Goal: Information Seeking & Learning: Learn about a topic

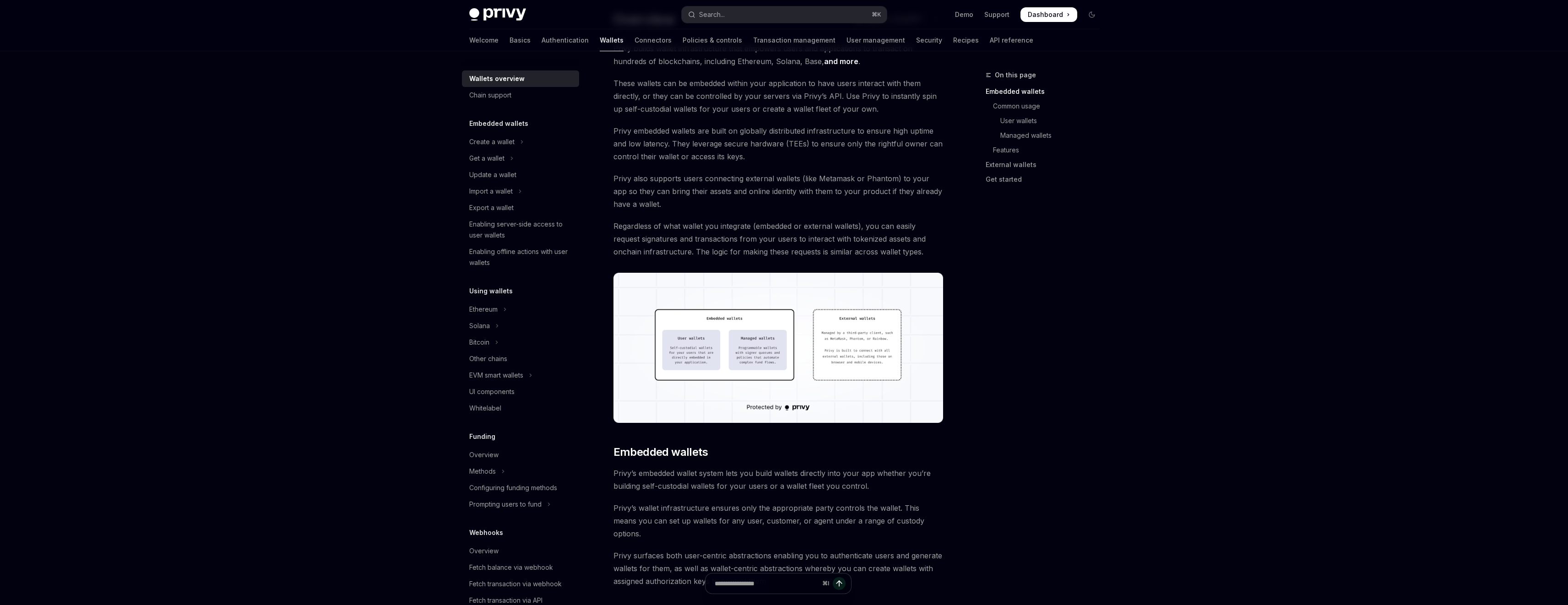
scroll to position [81, 0]
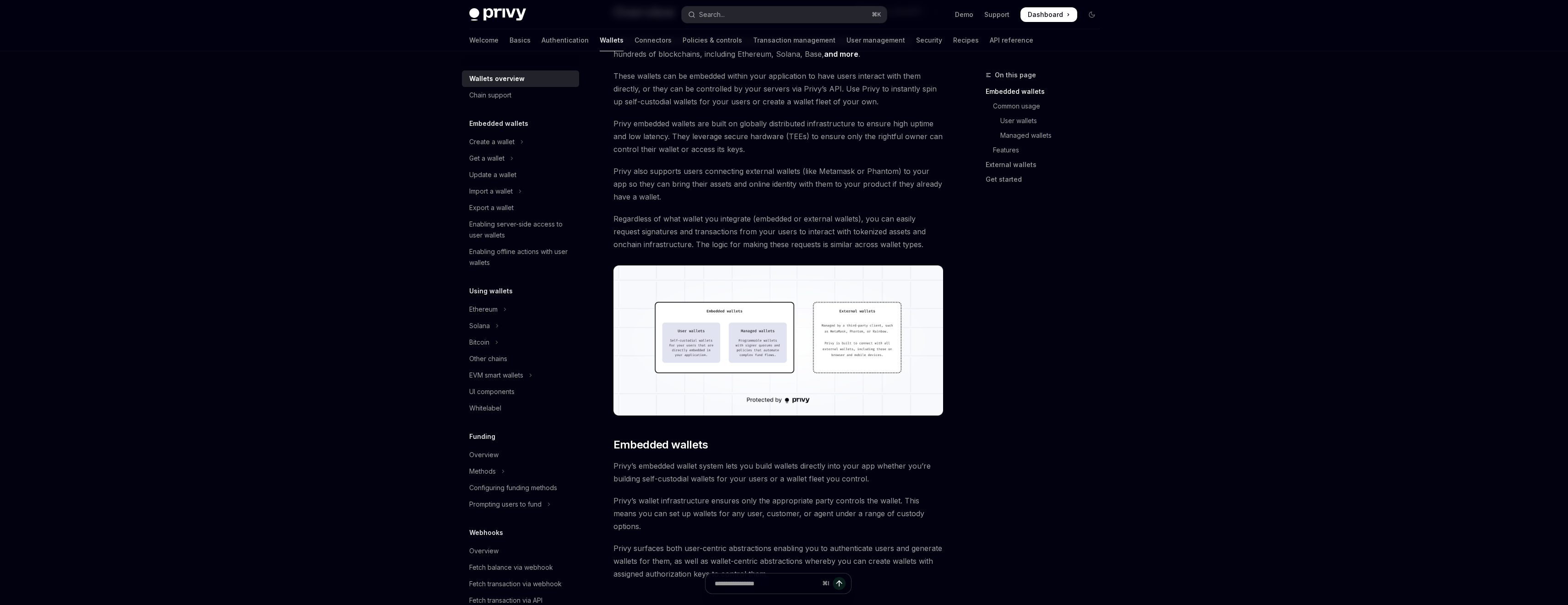
click at [776, 321] on img at bounding box center [778, 340] width 330 height 150
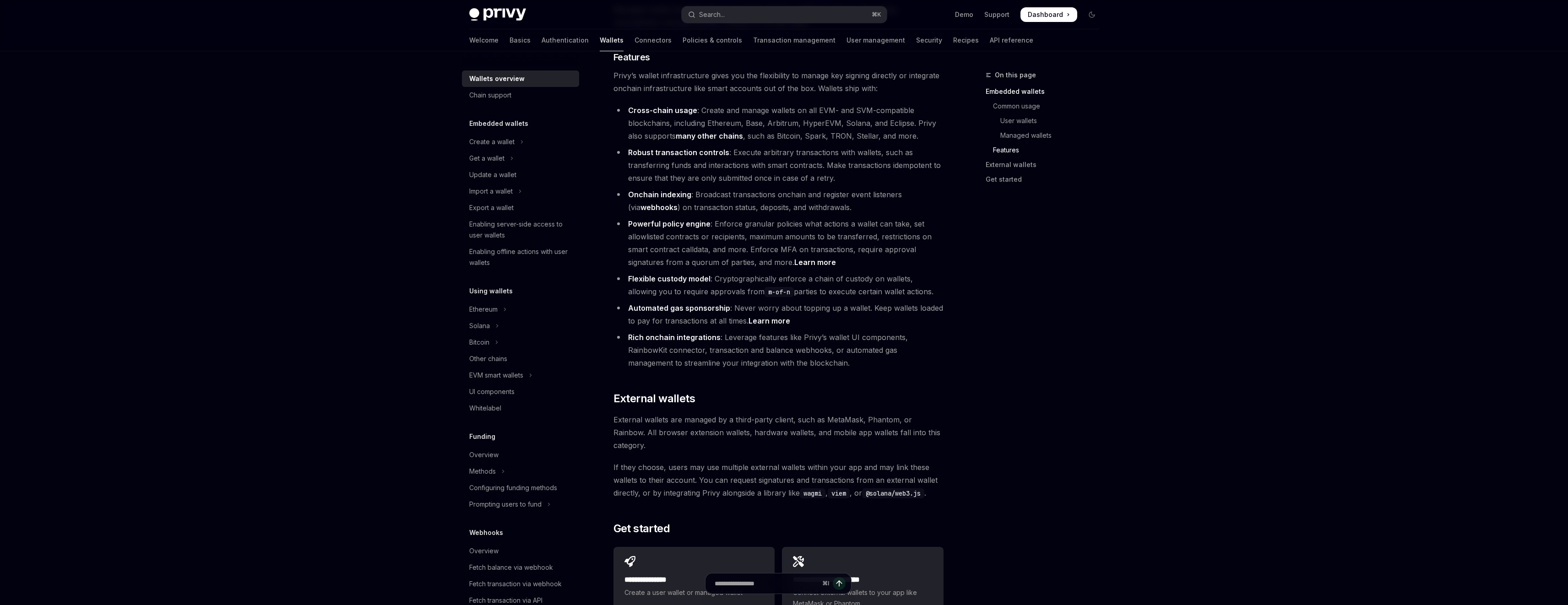
scroll to position [1153, 0]
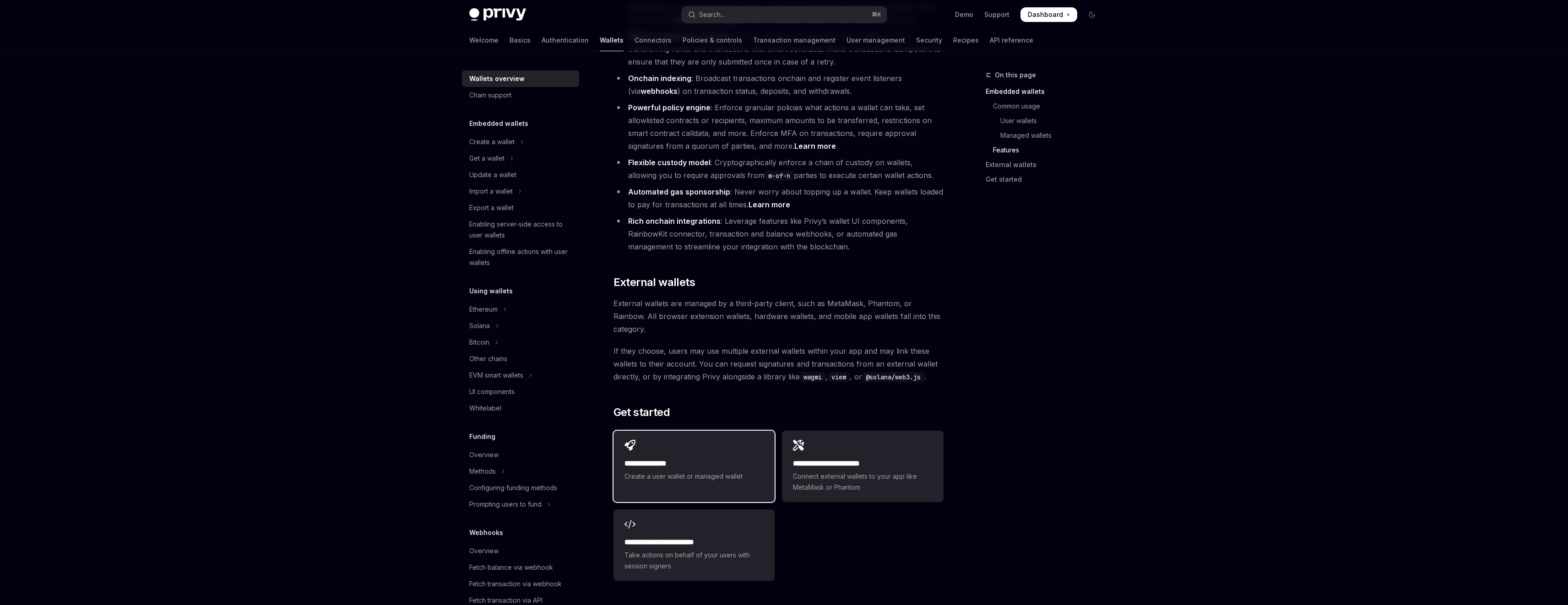
click at [699, 431] on div "**********" at bounding box center [694, 461] width 161 height 61
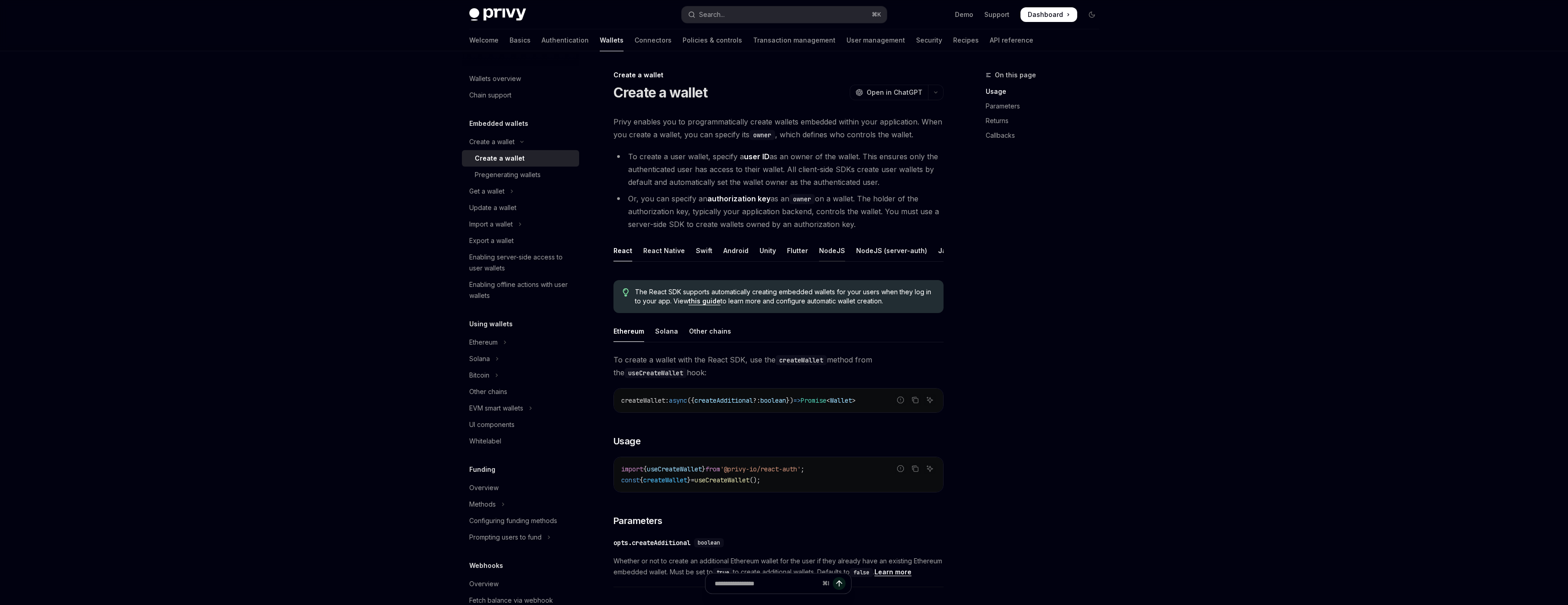
click at [823, 251] on div "NodeJS" at bounding box center [832, 250] width 26 height 21
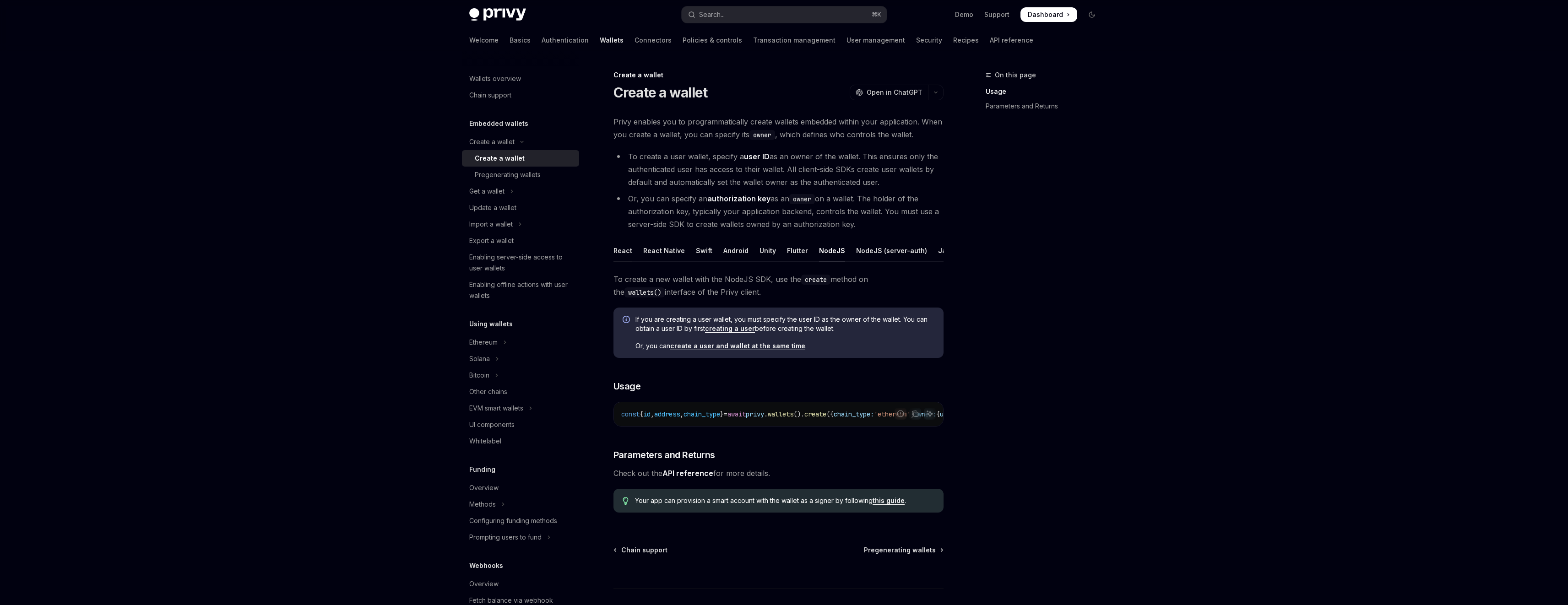
click at [619, 248] on div "React" at bounding box center [622, 250] width 19 height 21
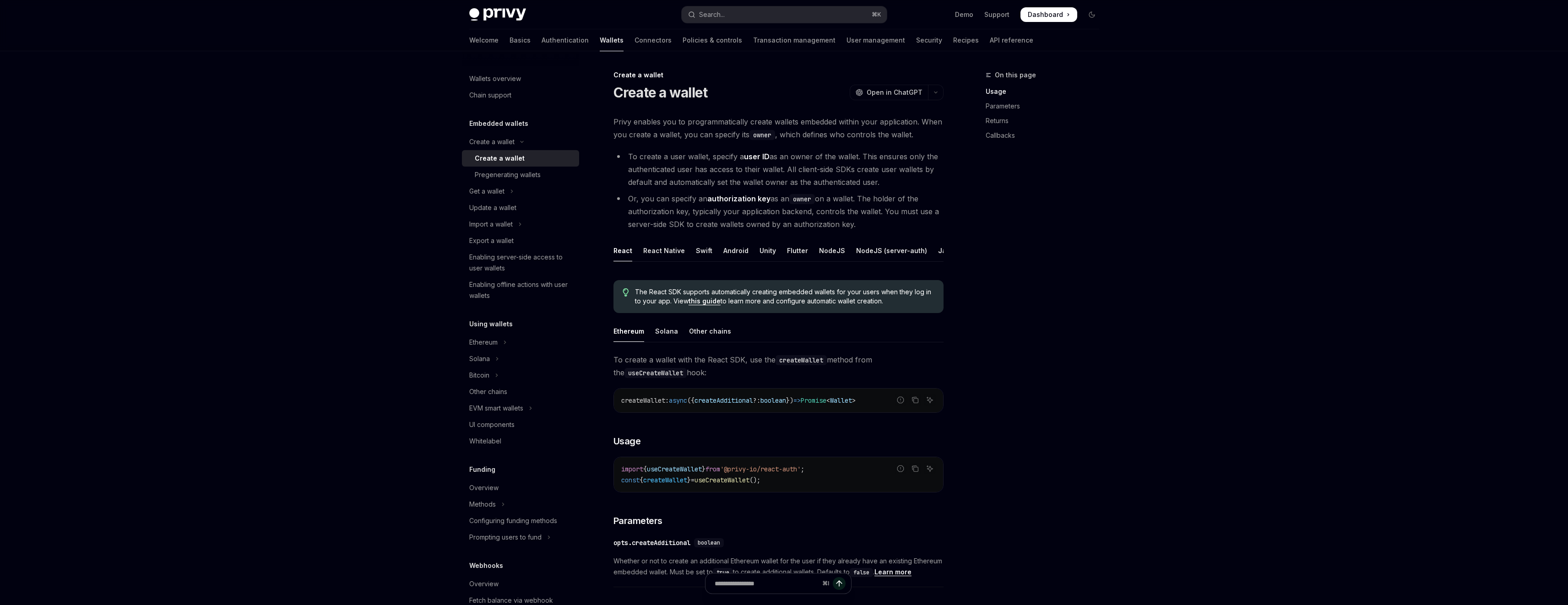
click at [812, 252] on ul "React React Native Swift Android Unity Flutter NodeJS NodeJS (server-auth) Java…" at bounding box center [778, 251] width 330 height 22
click at [821, 249] on div "NodeJS" at bounding box center [832, 250] width 26 height 21
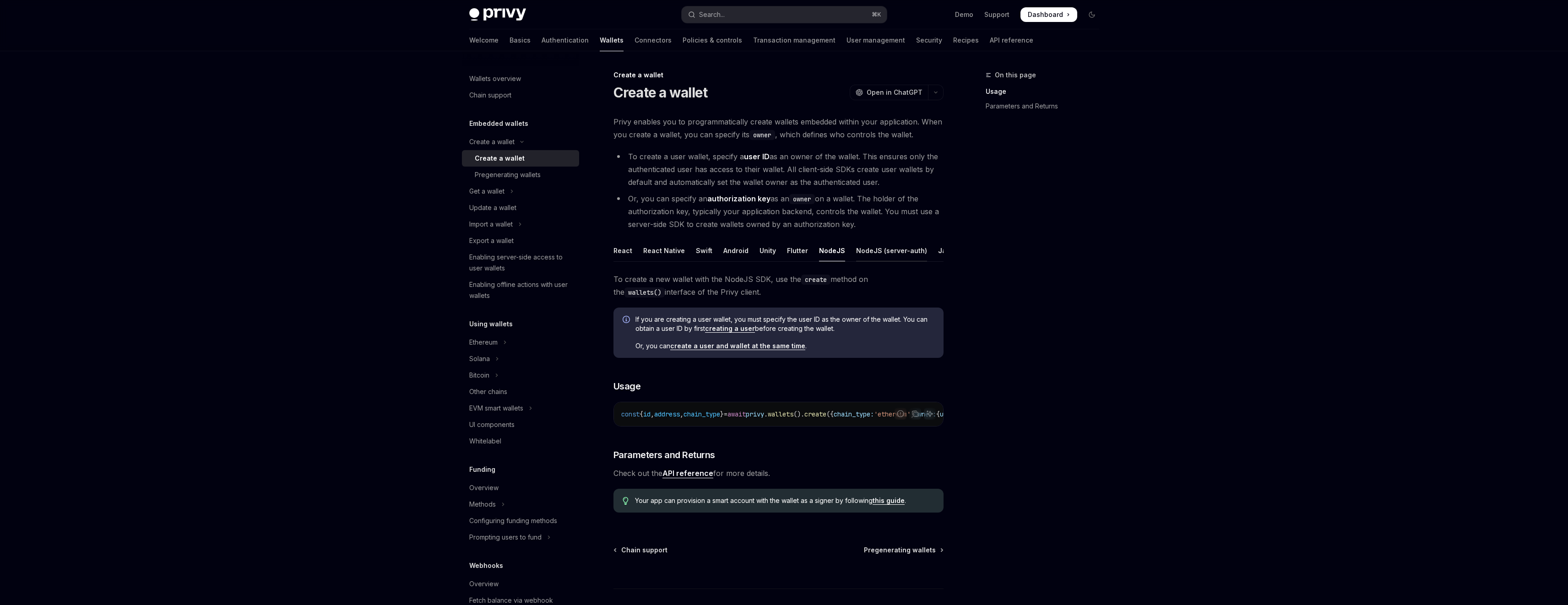
click at [874, 251] on div "NodeJS (server-auth)" at bounding box center [891, 250] width 71 height 21
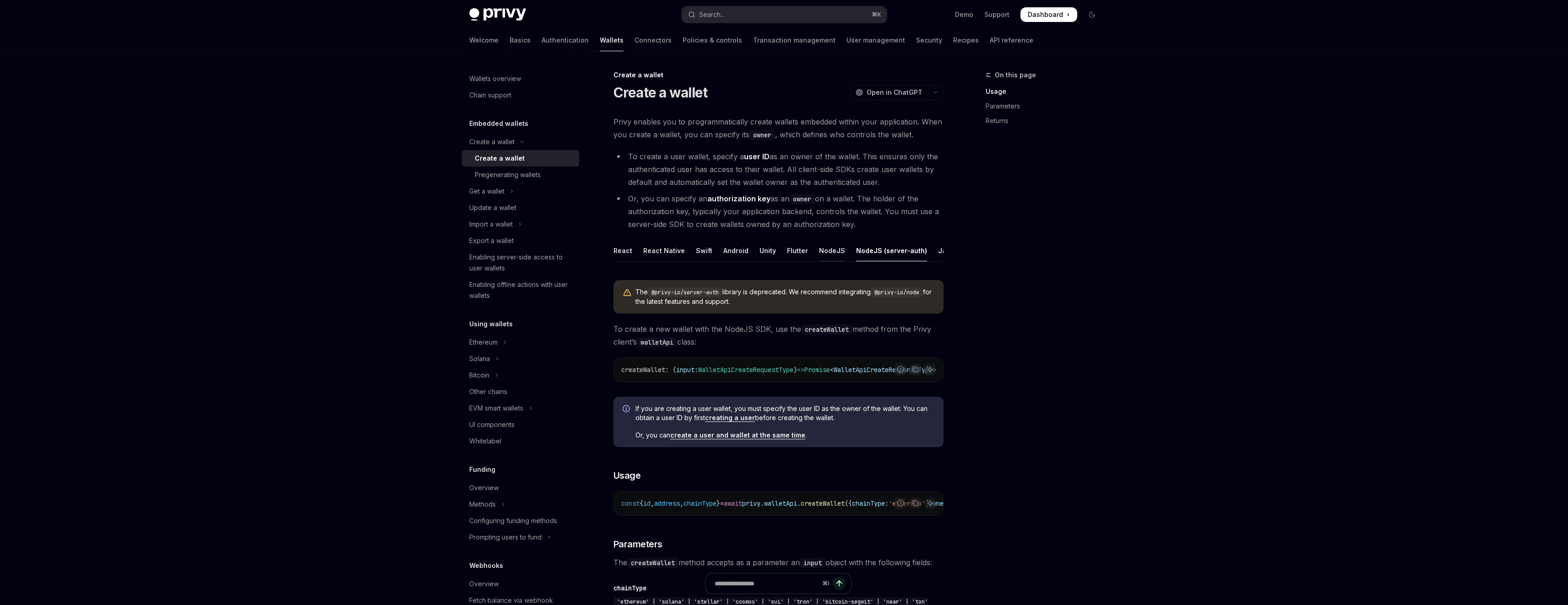
click at [823, 249] on div "NodeJS" at bounding box center [832, 250] width 26 height 21
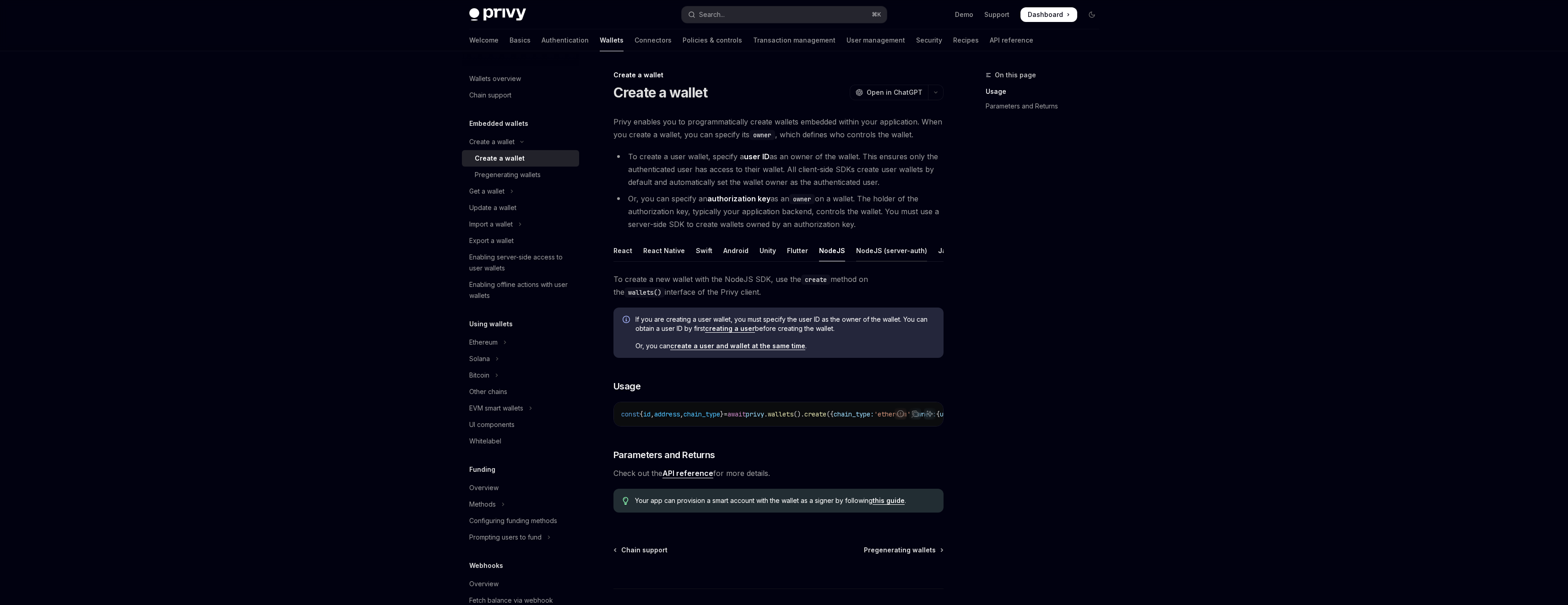
click at [880, 251] on div "NodeJS (server-auth)" at bounding box center [891, 250] width 71 height 21
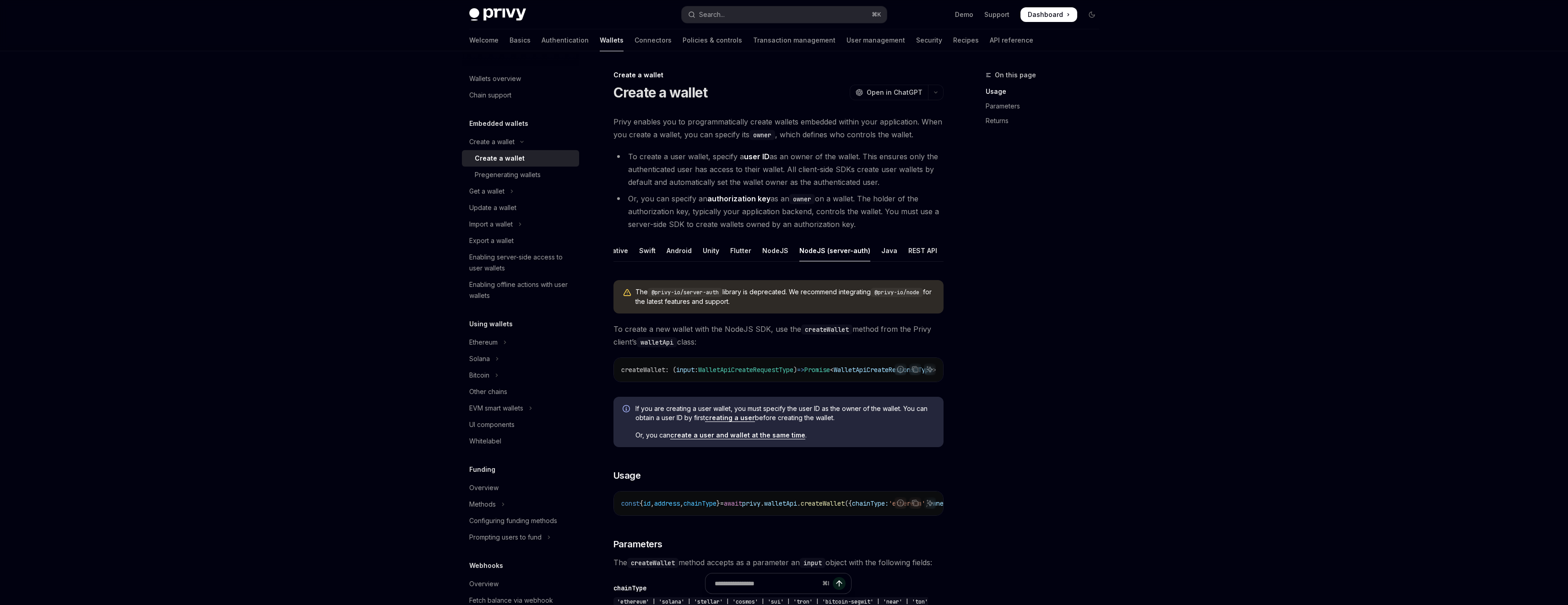
scroll to position [0, 62]
click at [903, 252] on div "REST API" at bounding box center [917, 250] width 29 height 21
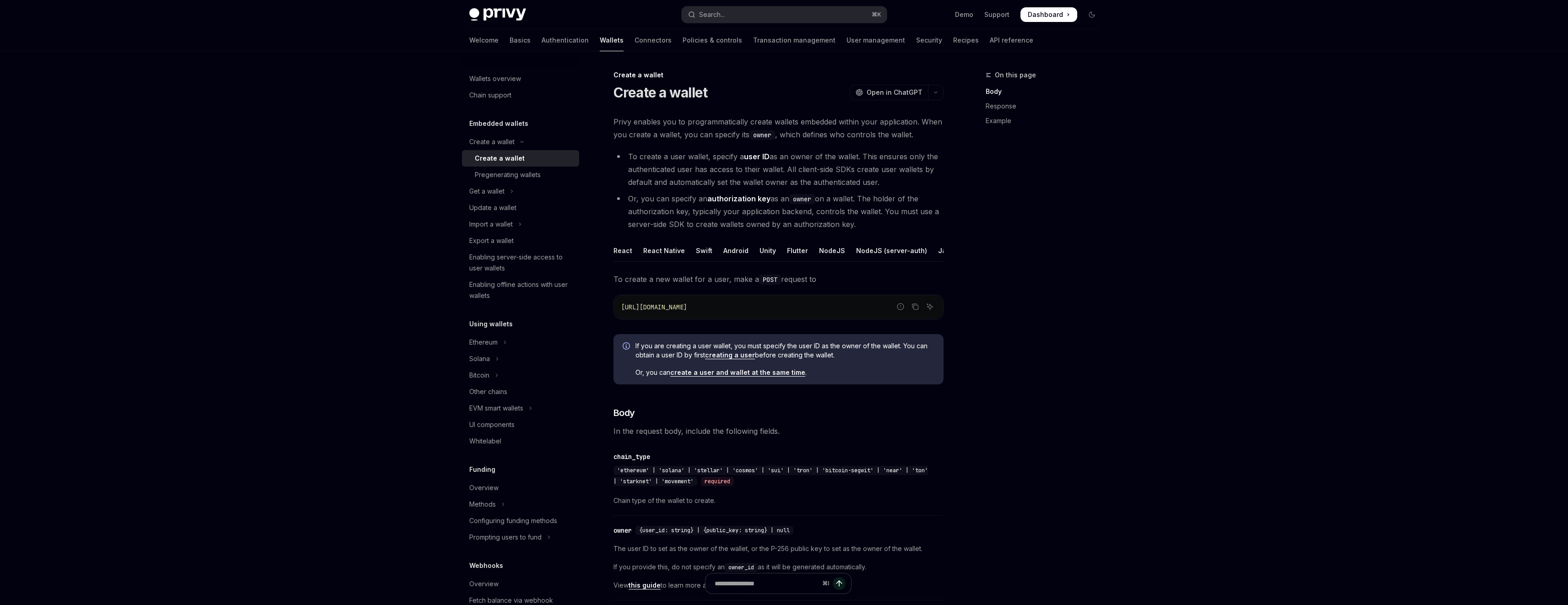
scroll to position [0, 62]
click at [943, 254] on div "Rust" at bounding box center [949, 250] width 14 height 21
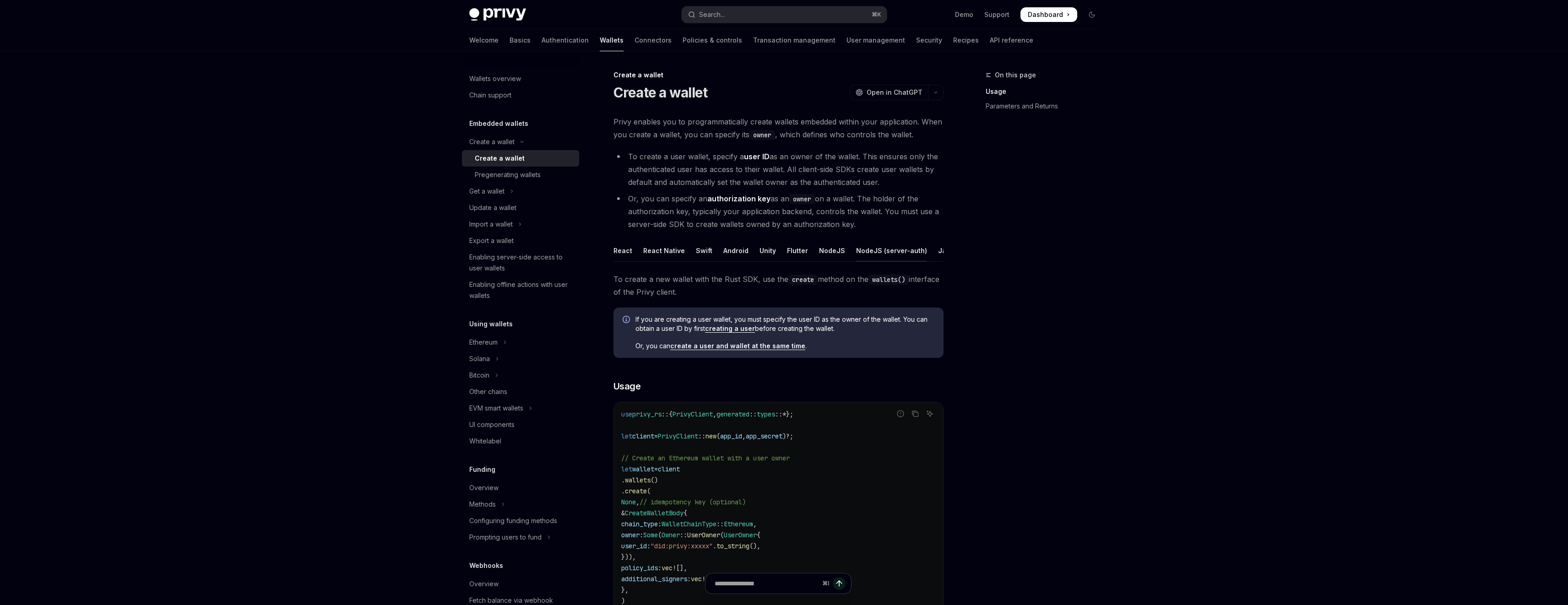
click at [878, 250] on div "NodeJS (server-auth)" at bounding box center [891, 250] width 71 height 21
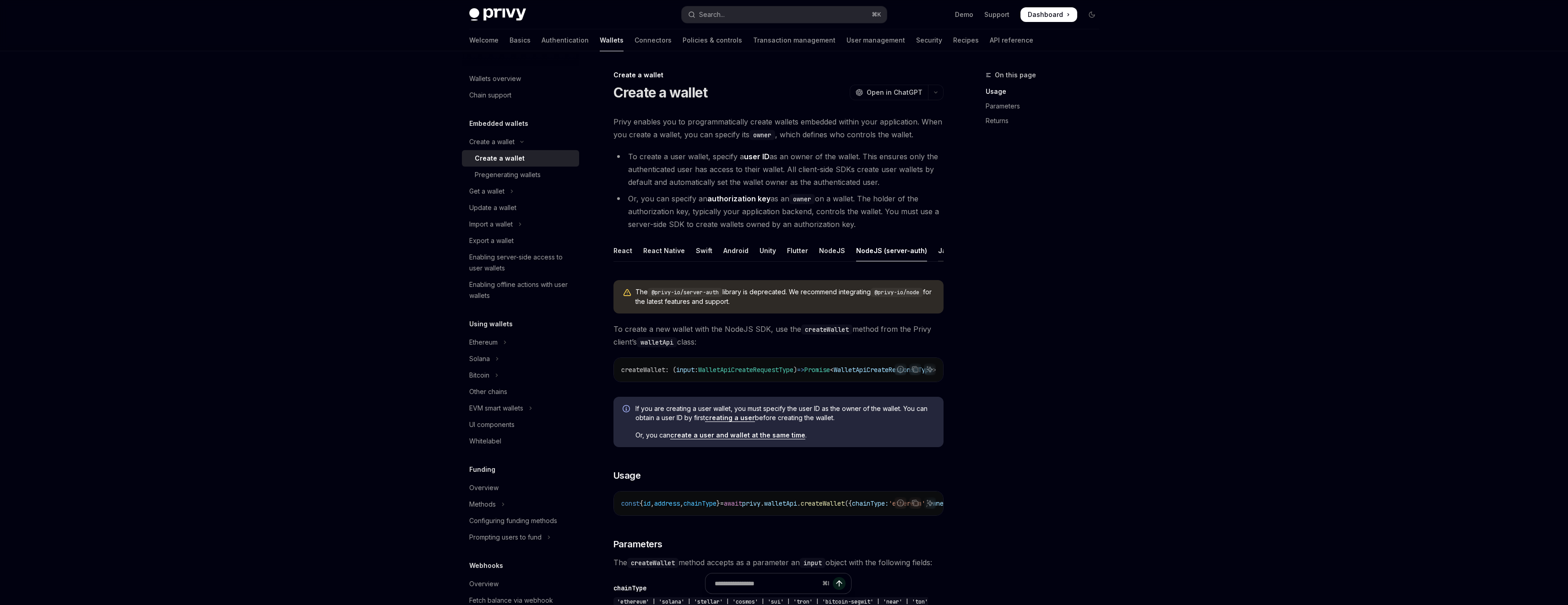
click at [938, 248] on div "Java" at bounding box center [946, 250] width 16 height 21
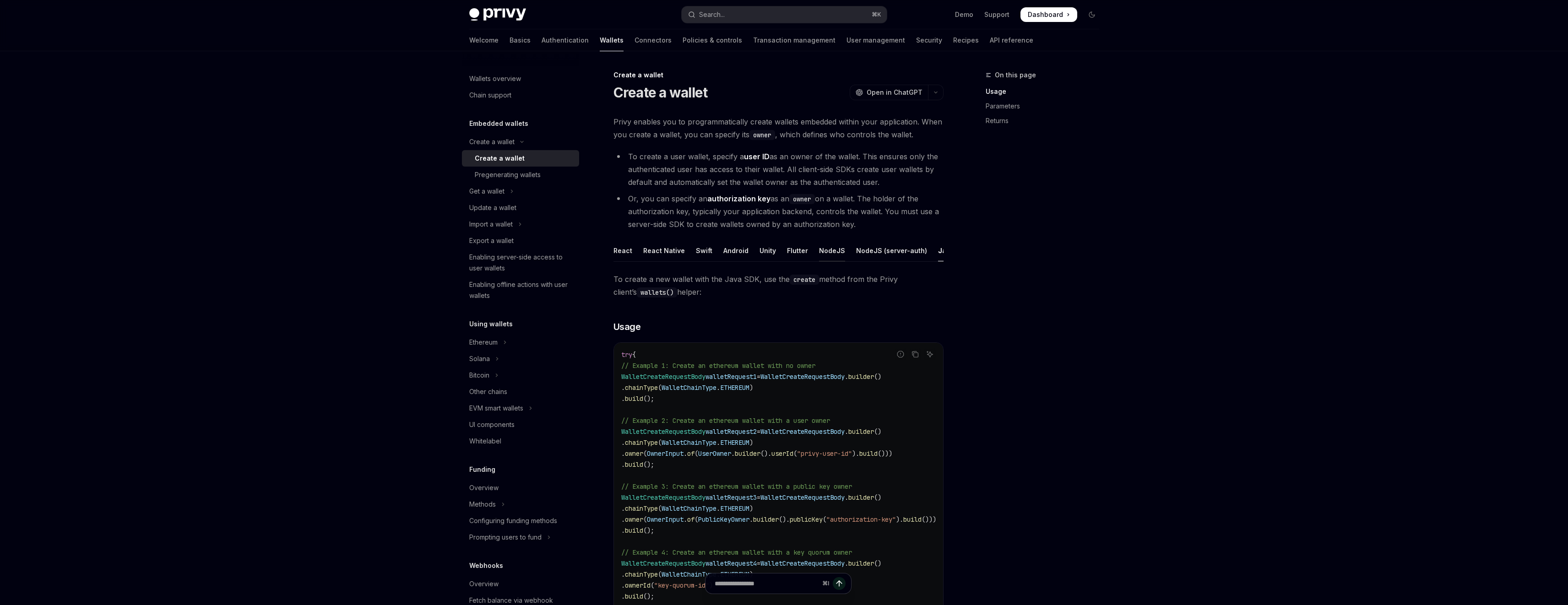
click at [830, 251] on div "NodeJS" at bounding box center [832, 250] width 26 height 21
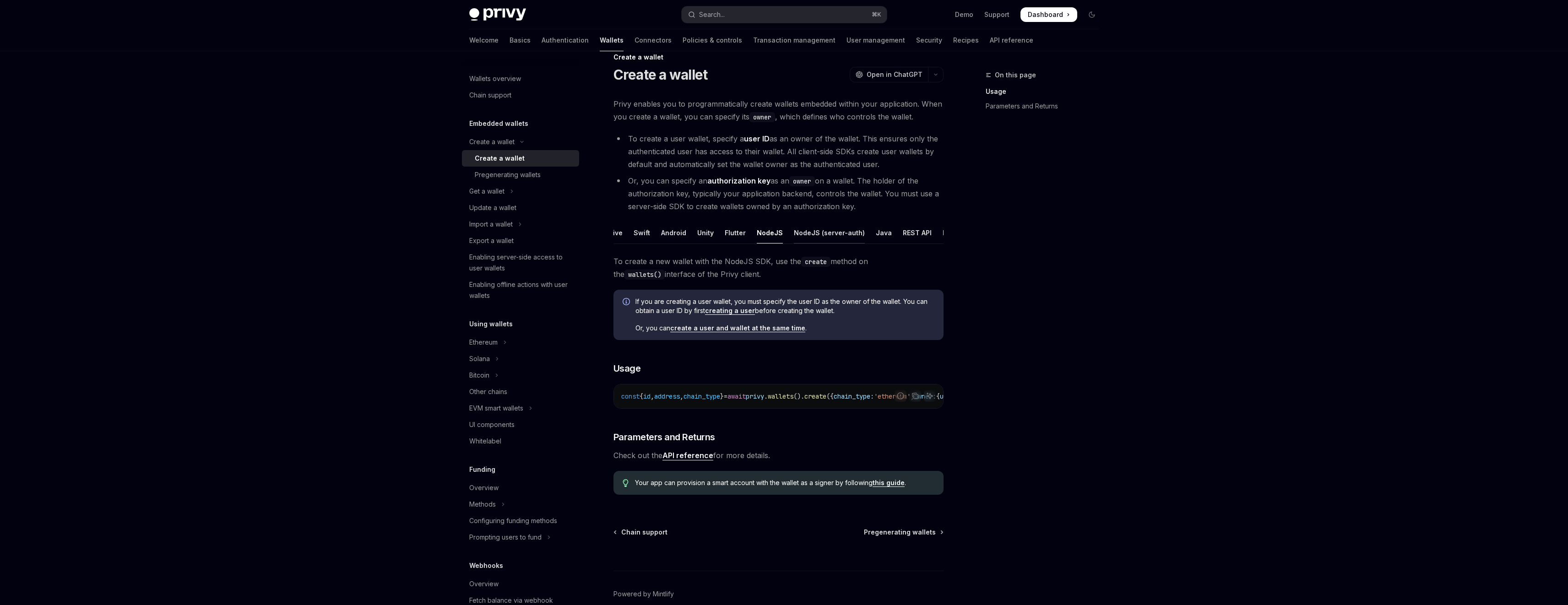
click at [822, 233] on div "NodeJS (server-auth)" at bounding box center [829, 232] width 71 height 21
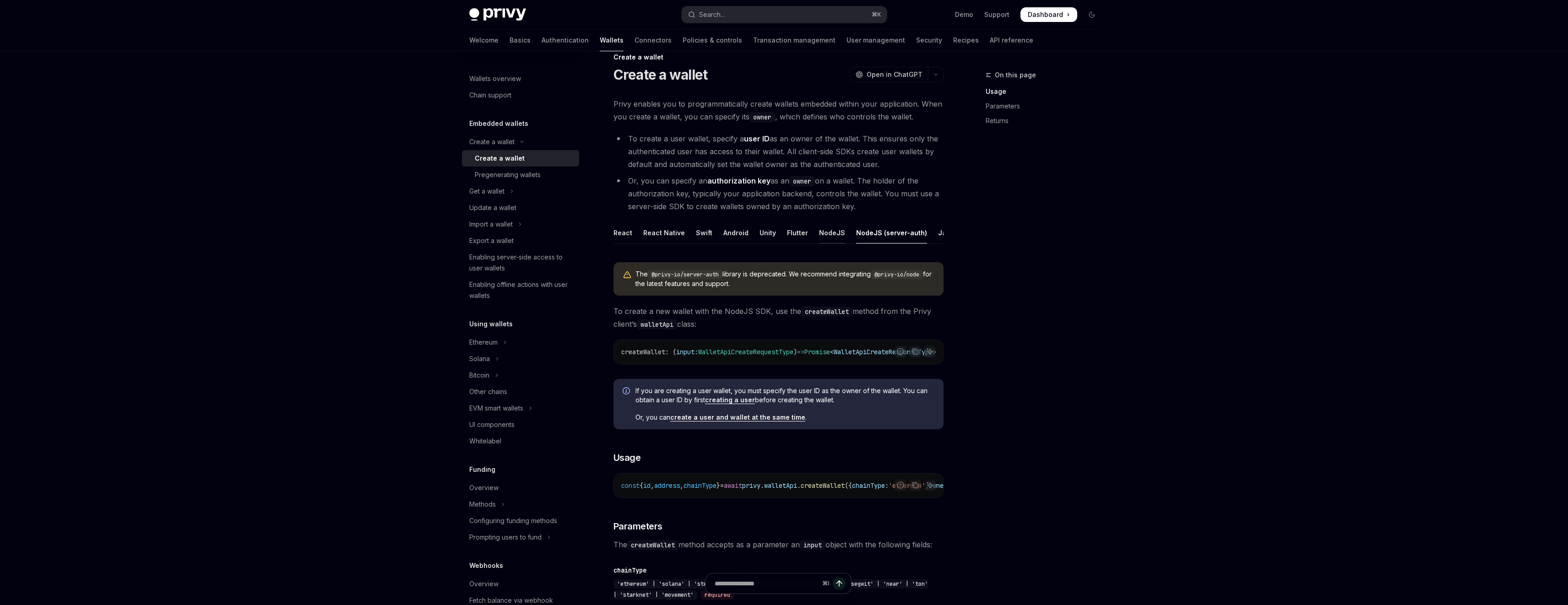
click at [836, 233] on div "NodeJS" at bounding box center [832, 232] width 26 height 21
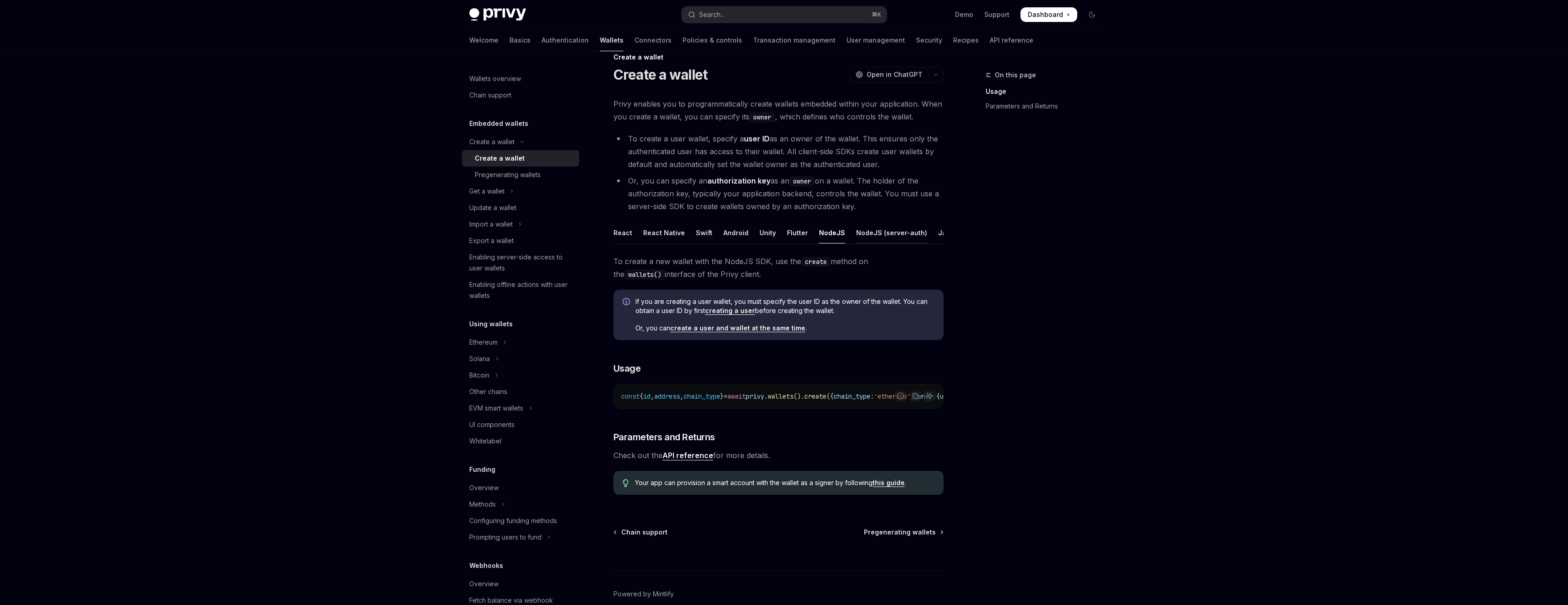
click at [866, 234] on div "NodeJS (server-auth)" at bounding box center [891, 232] width 71 height 21
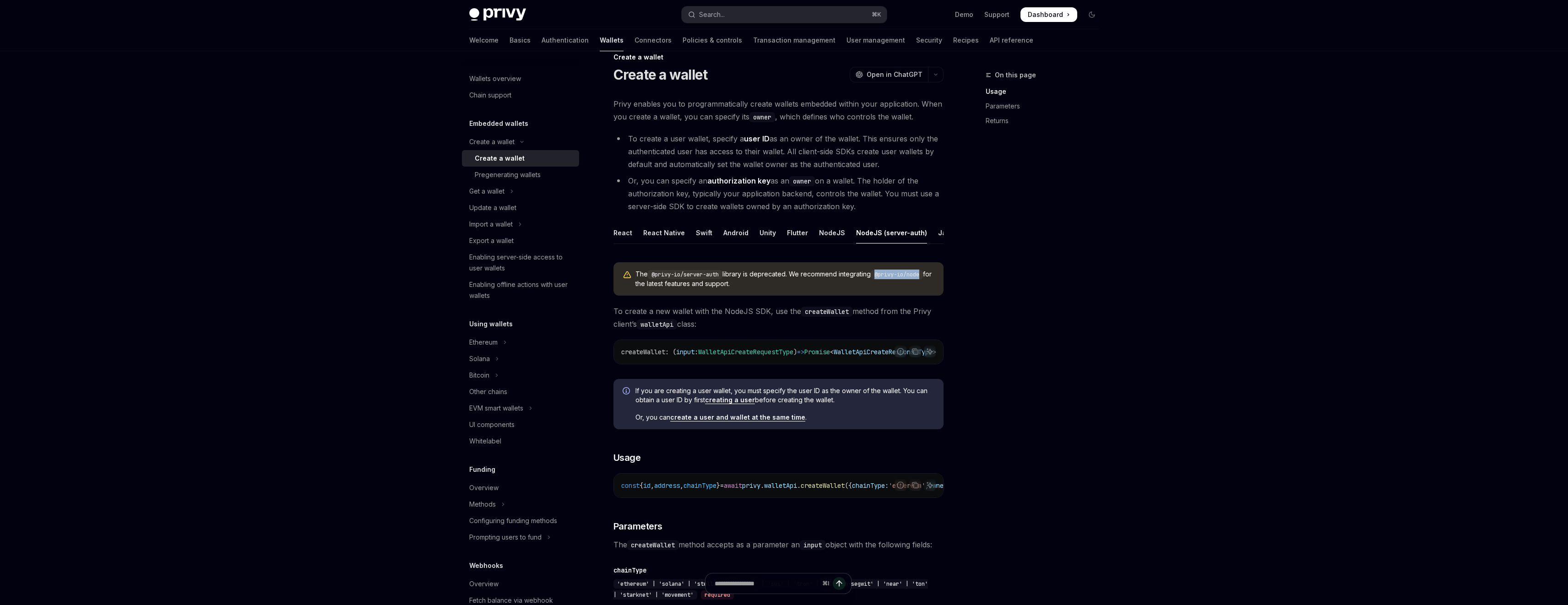
drag, startPoint x: 882, startPoint y: 281, endPoint x: 928, endPoint y: 282, distance: 46.0
click at [923, 279] on code "@privy-io/node" at bounding box center [896, 274] width 52 height 9
copy code "@privy-io/node"
click at [619, 232] on div "React" at bounding box center [622, 232] width 19 height 21
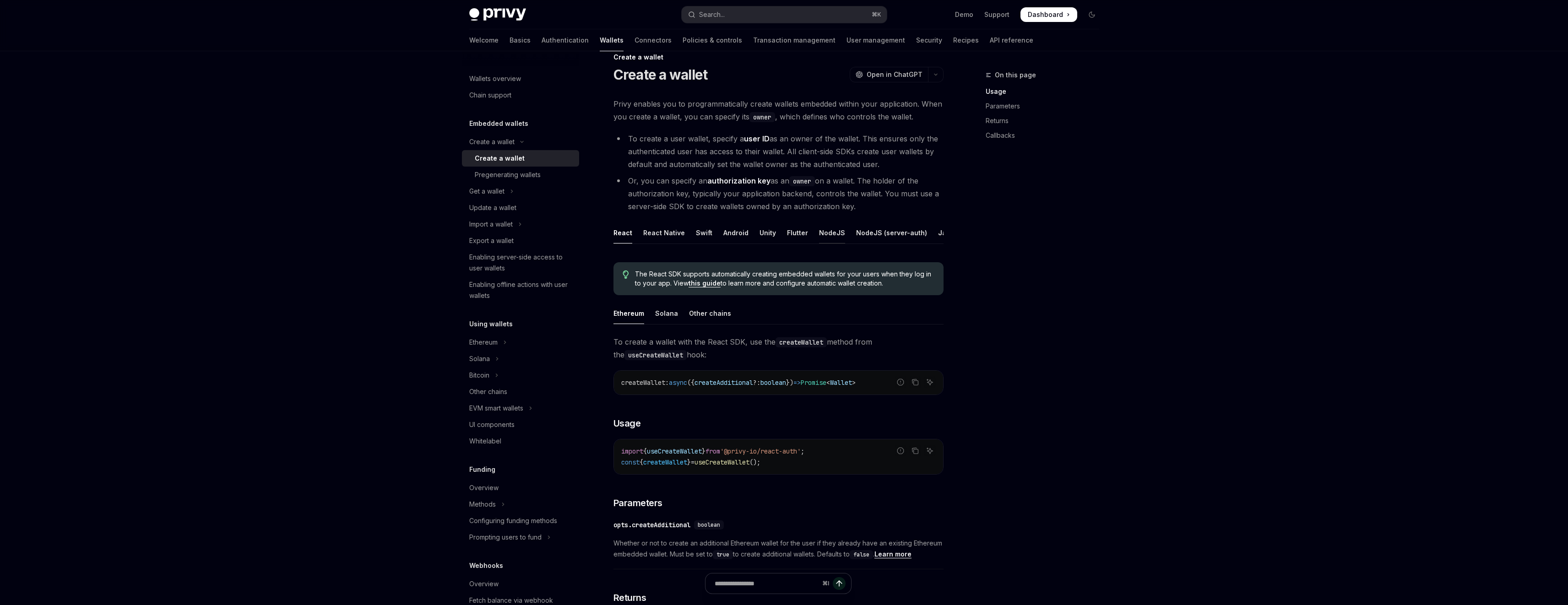
click at [830, 231] on div "NodeJS" at bounding box center [832, 232] width 26 height 21
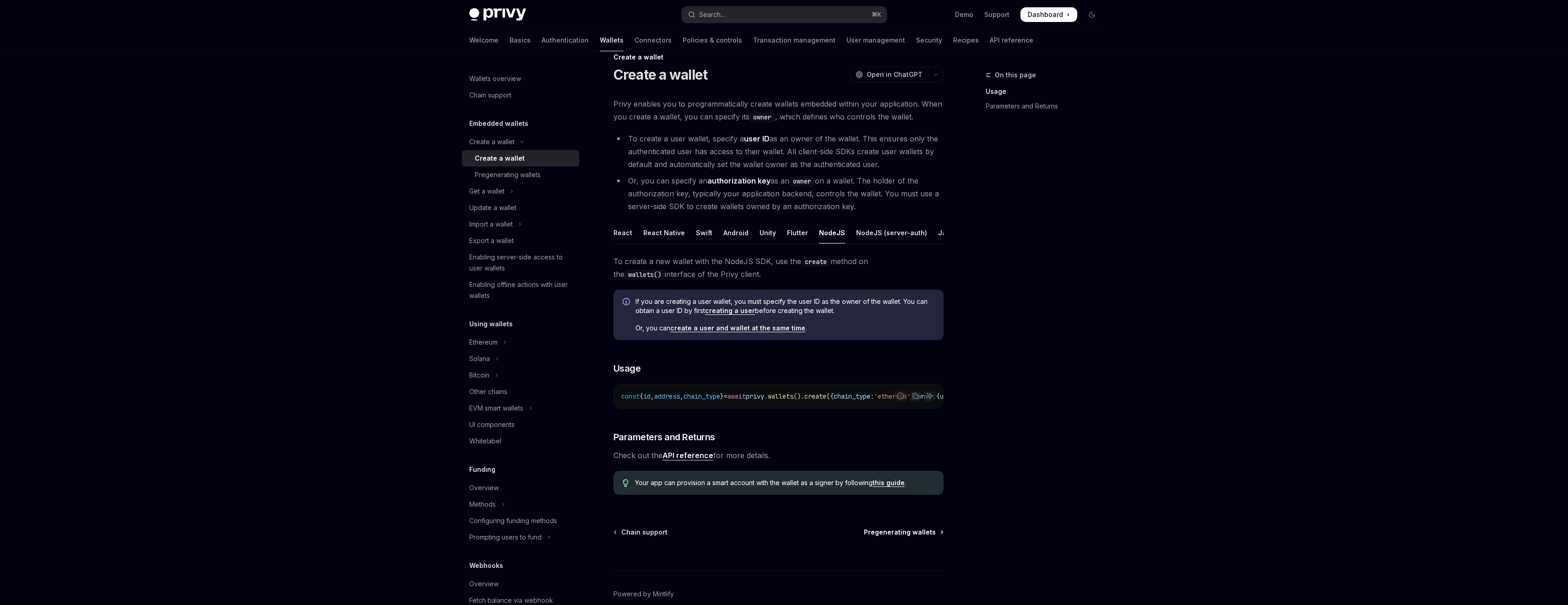
click at [922, 537] on span "Pregenerating wallets" at bounding box center [900, 532] width 72 height 9
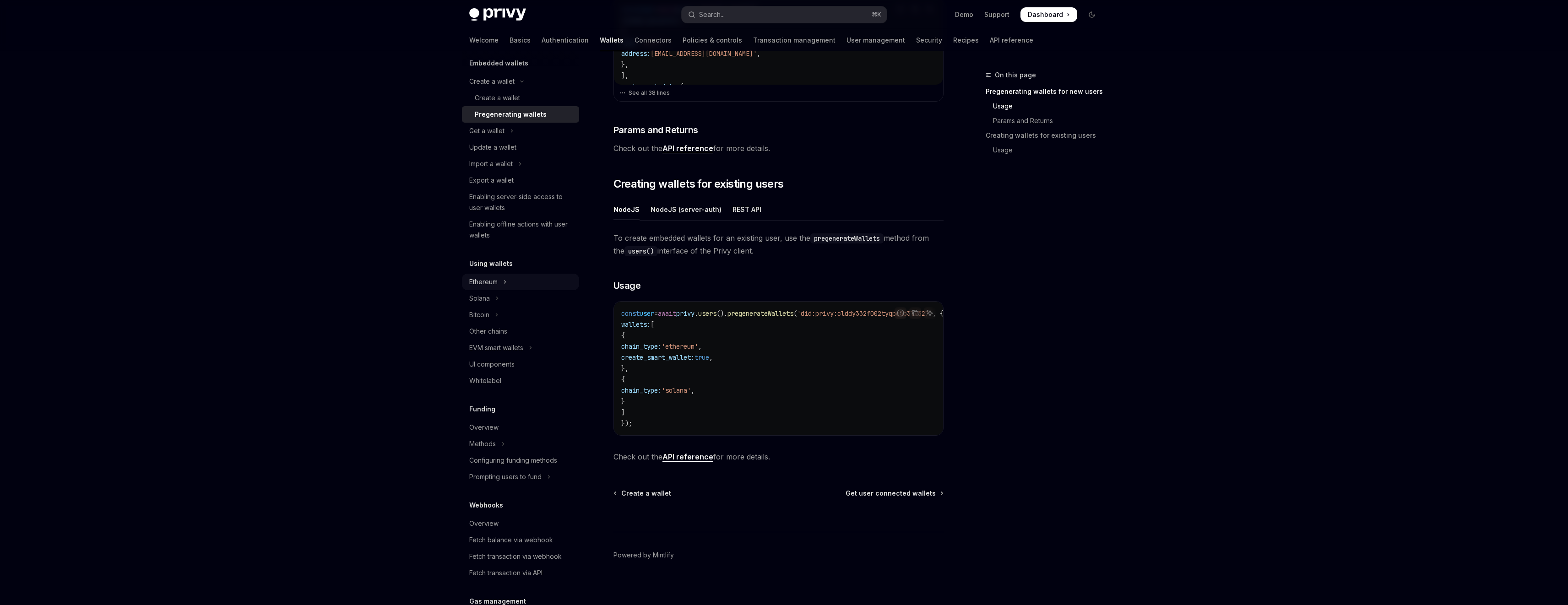
scroll to position [55, 0]
click at [488, 136] on div "Get a wallet" at bounding box center [487, 136] width 35 height 11
type textarea "*"
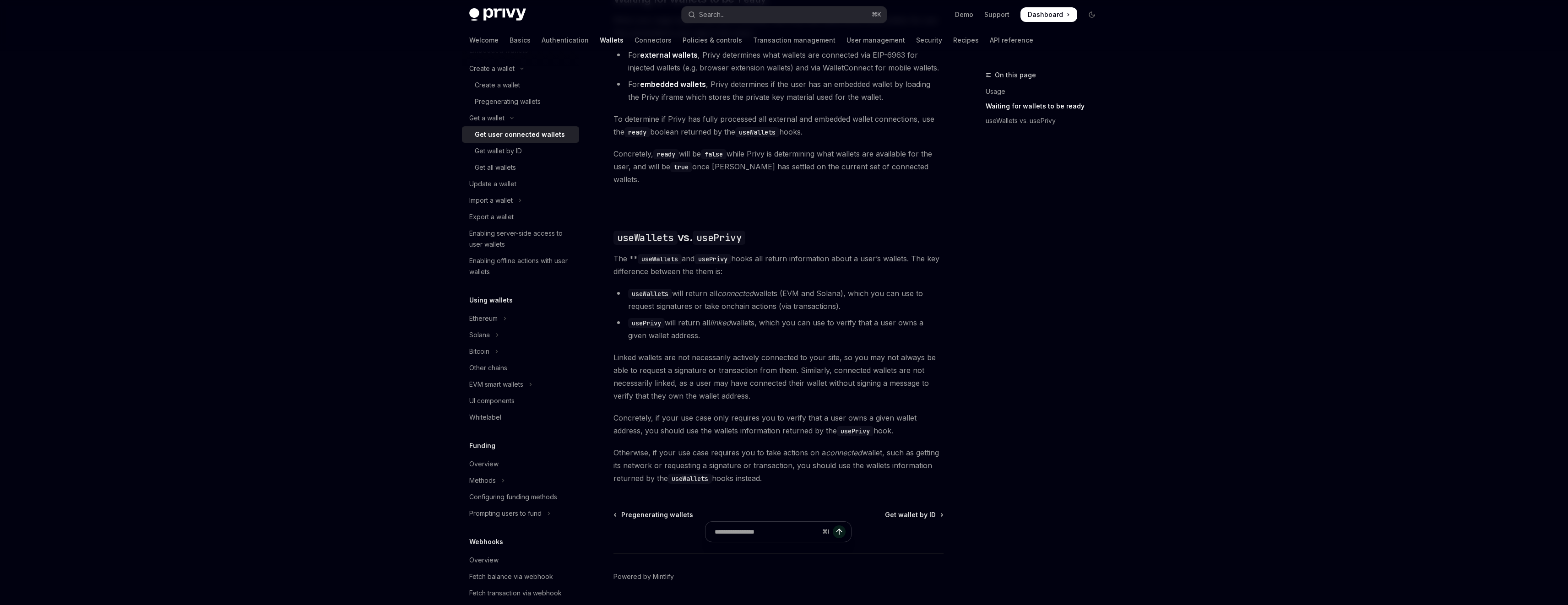
scroll to position [618, 0]
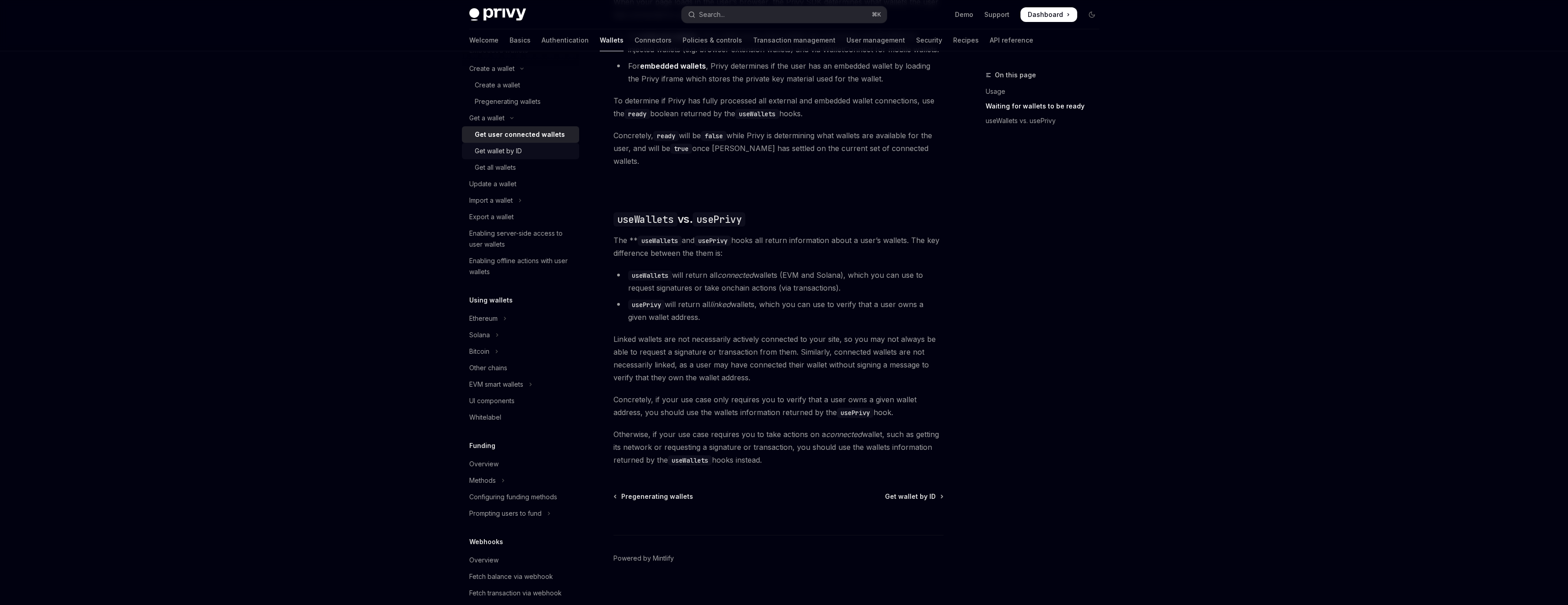
click at [513, 145] on link "Get wallet by ID" at bounding box center [521, 151] width 117 height 16
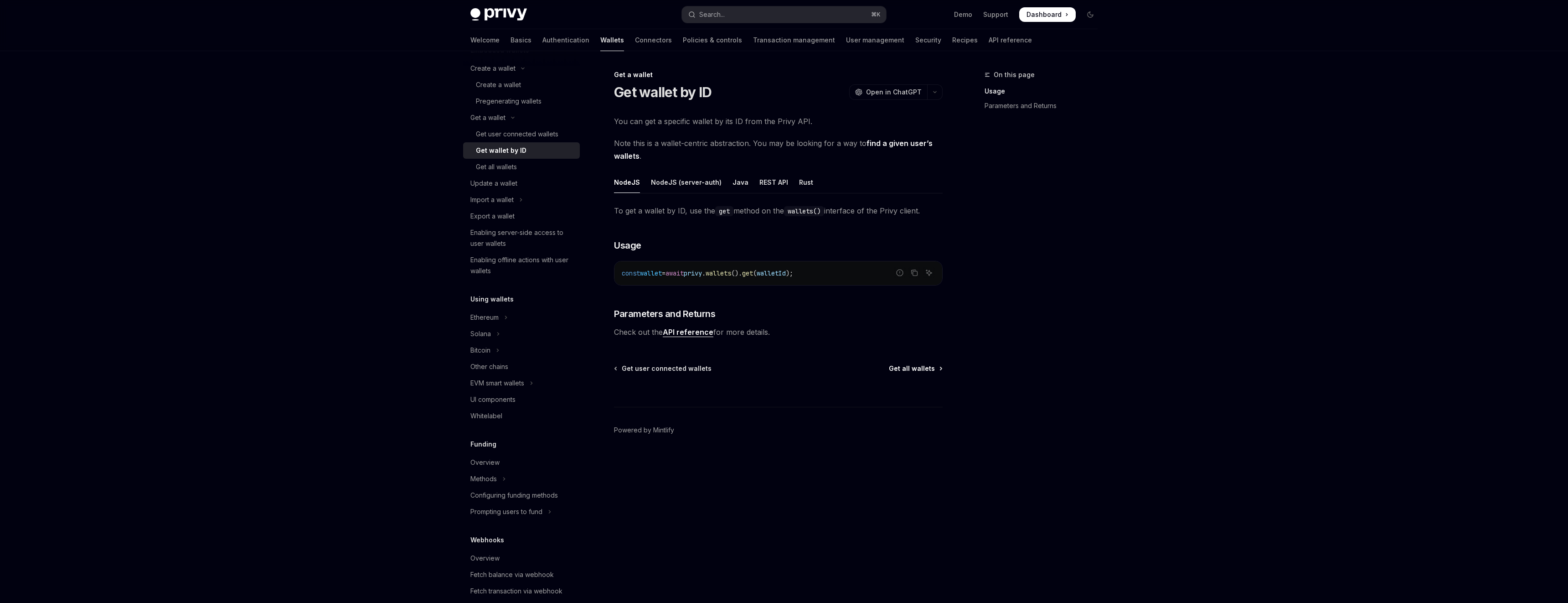
click at [906, 372] on span "Get all wallets" at bounding box center [912, 368] width 46 height 9
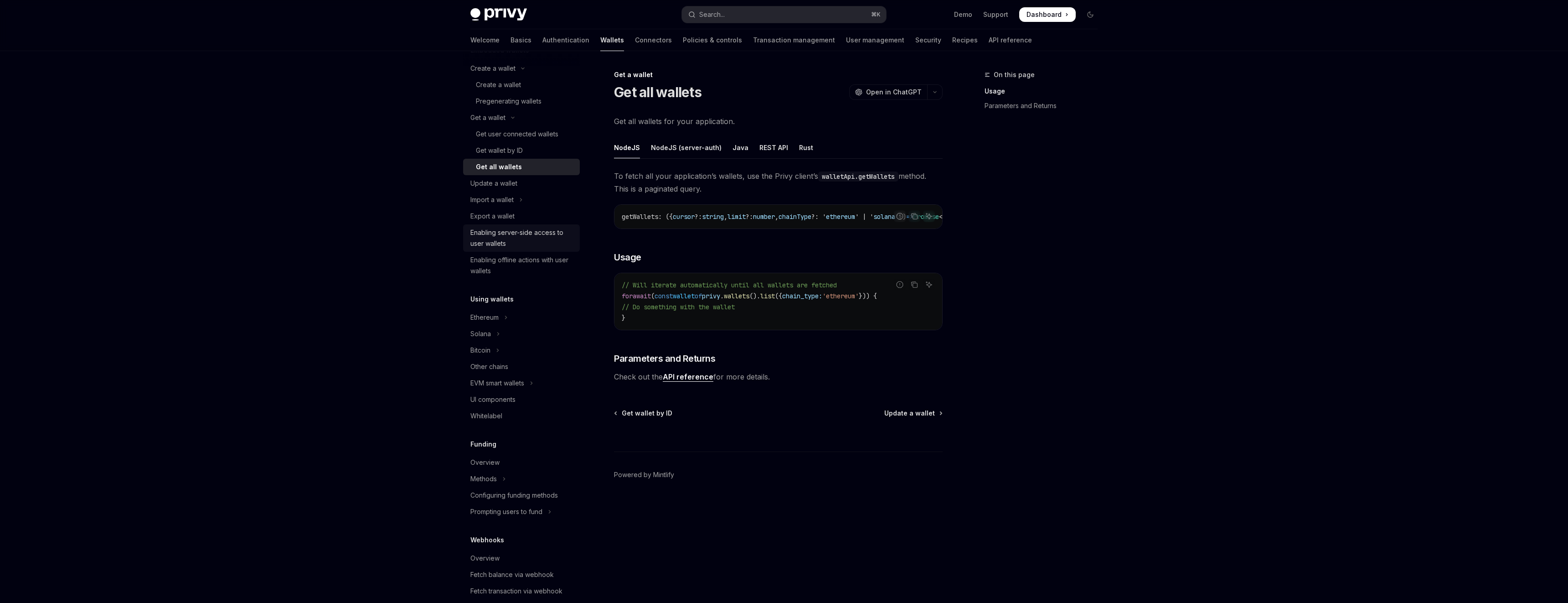
click at [515, 238] on div "Enabling server-side access to user wallets" at bounding box center [522, 238] width 104 height 22
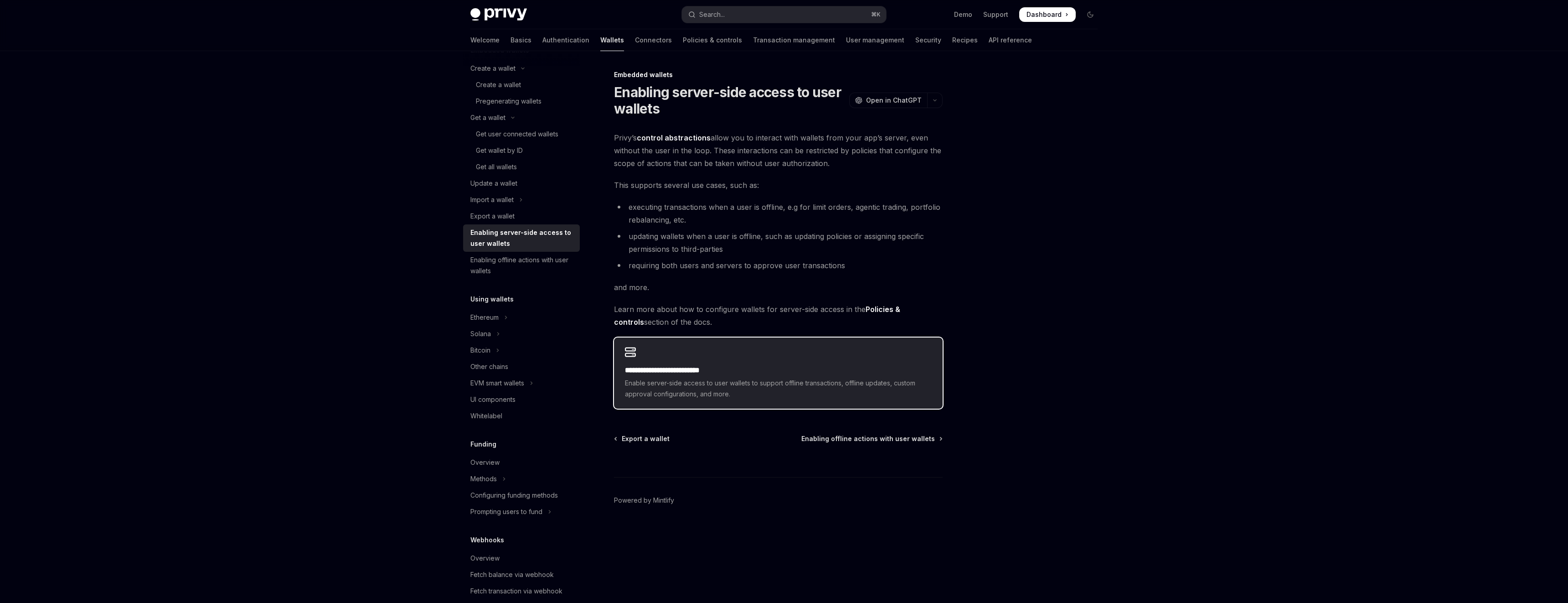
click at [775, 381] on span "Enable server-side access to user wallets to support offline transactions, offl…" at bounding box center [779, 389] width 307 height 22
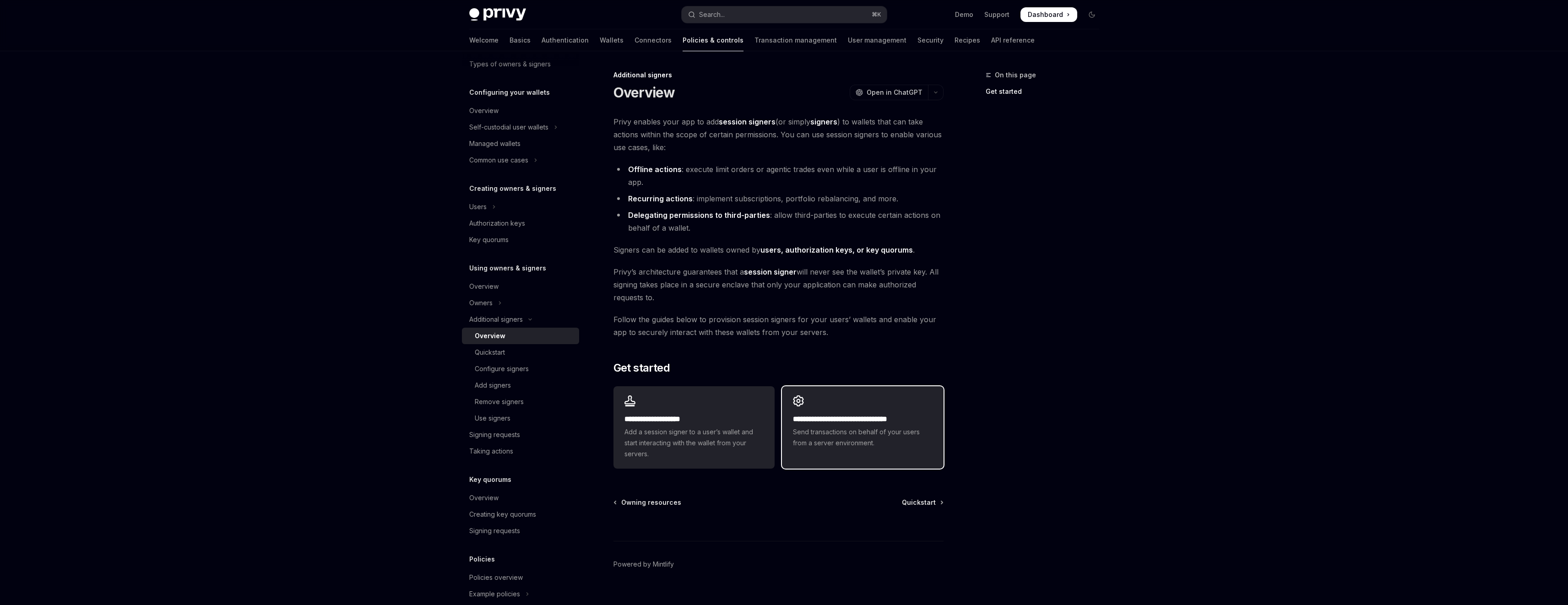
click at [869, 424] on h2 "**********" at bounding box center [863, 419] width 139 height 11
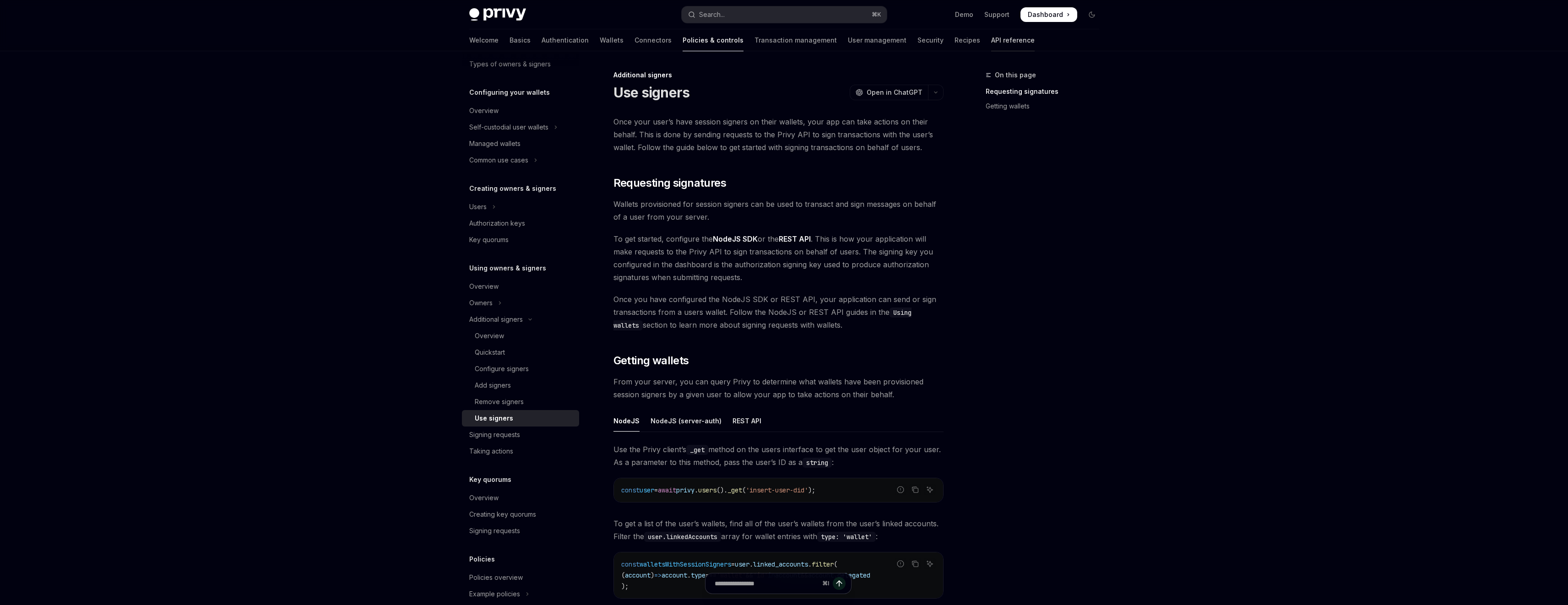
click at [991, 41] on link "API reference" at bounding box center [1012, 40] width 43 height 22
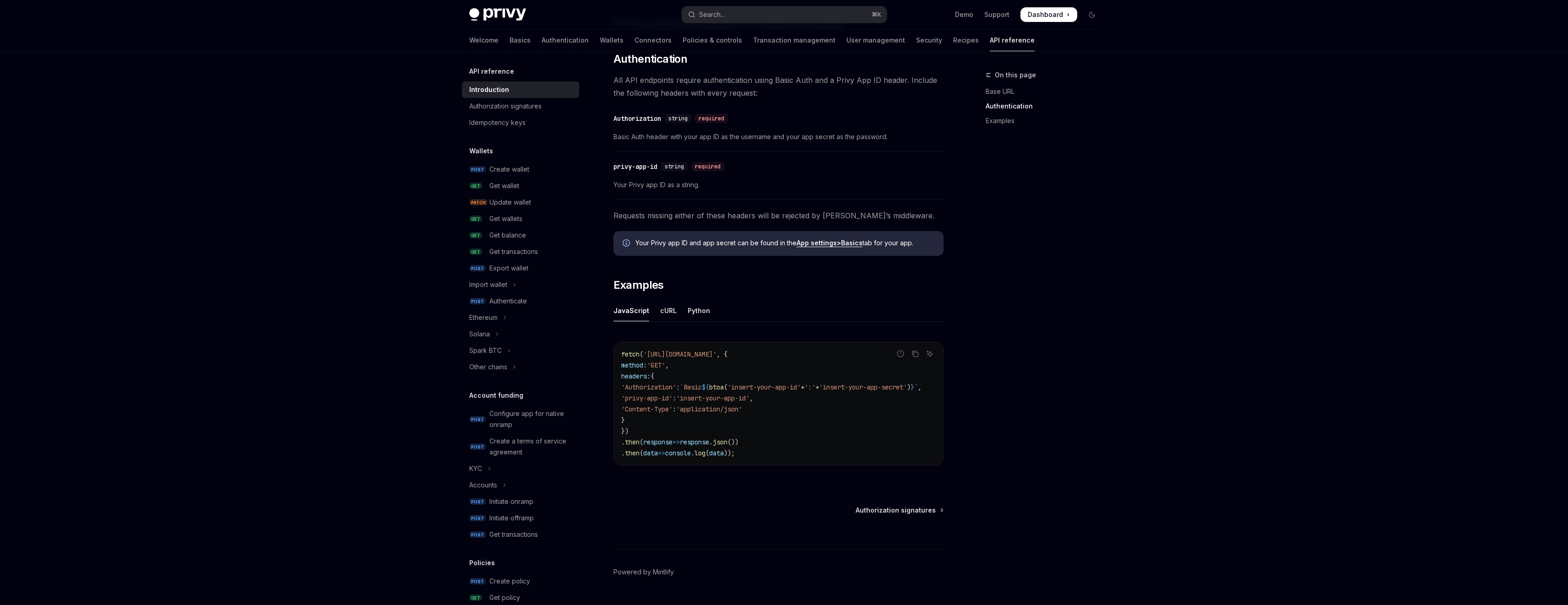
scroll to position [378, 0]
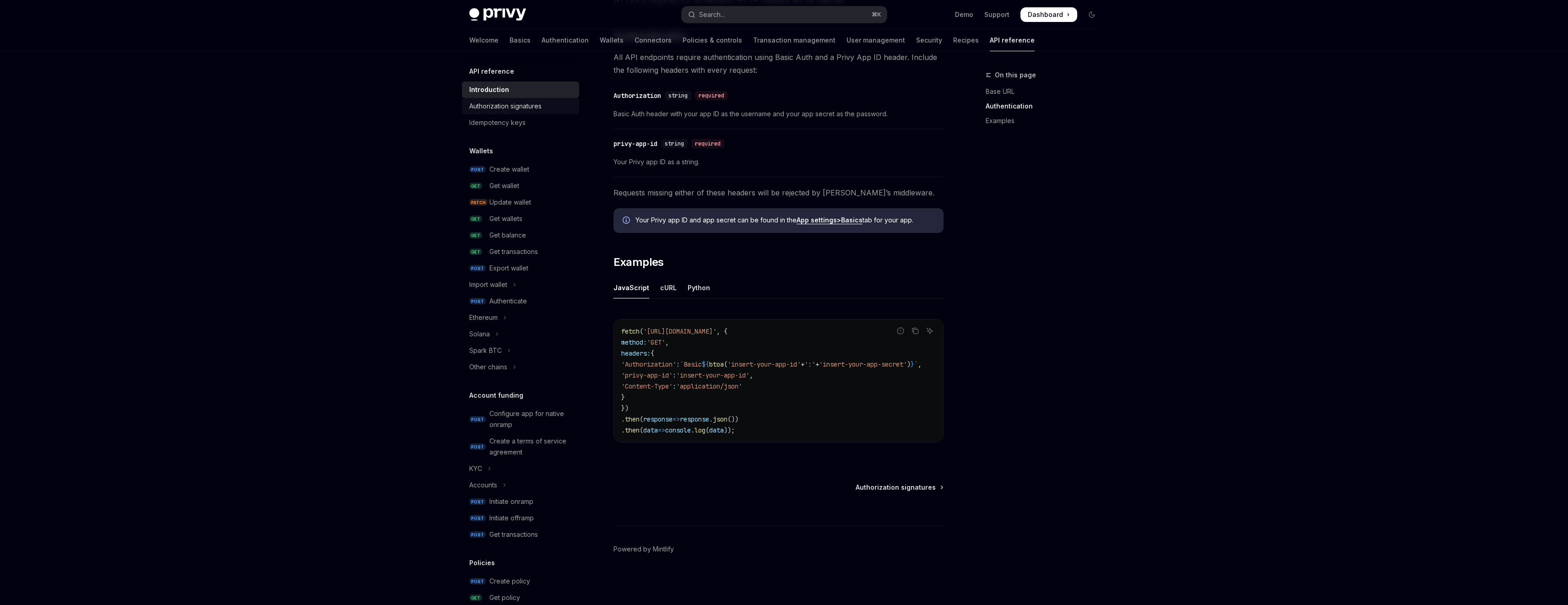
click at [507, 105] on div "Authorization signatures" at bounding box center [506, 106] width 72 height 11
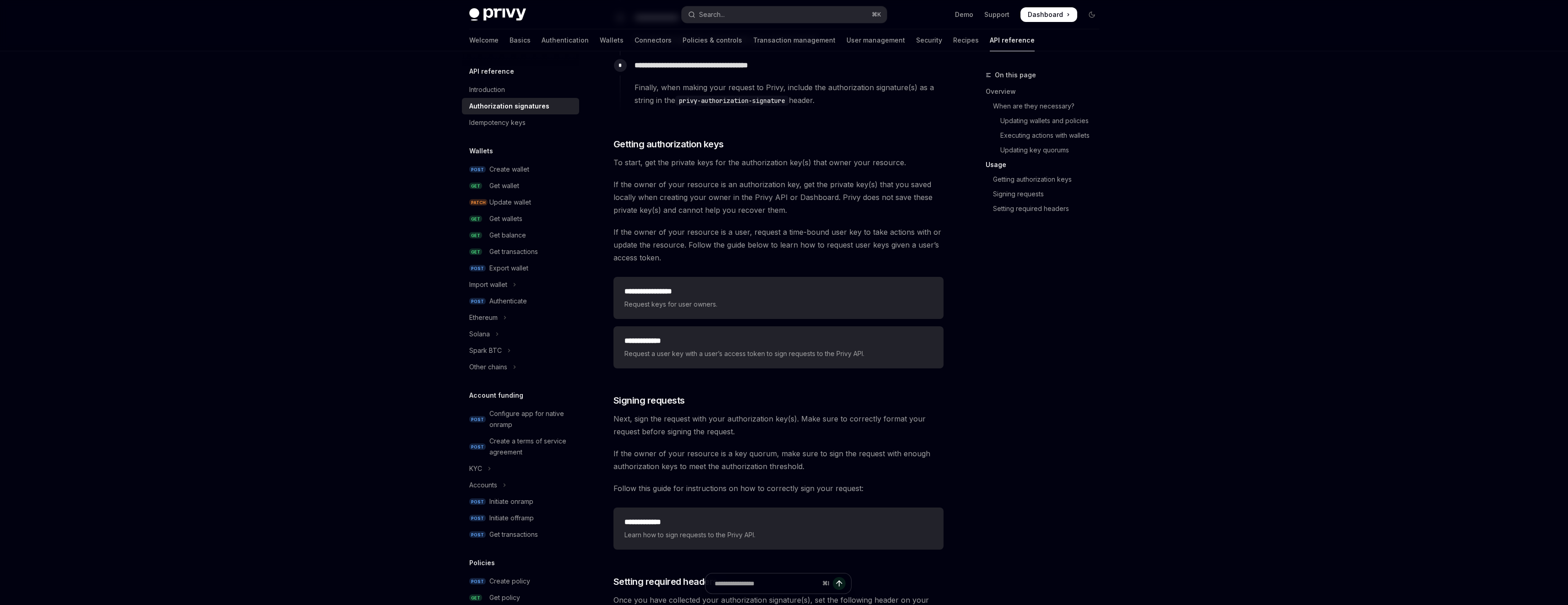
scroll to position [1014, 0]
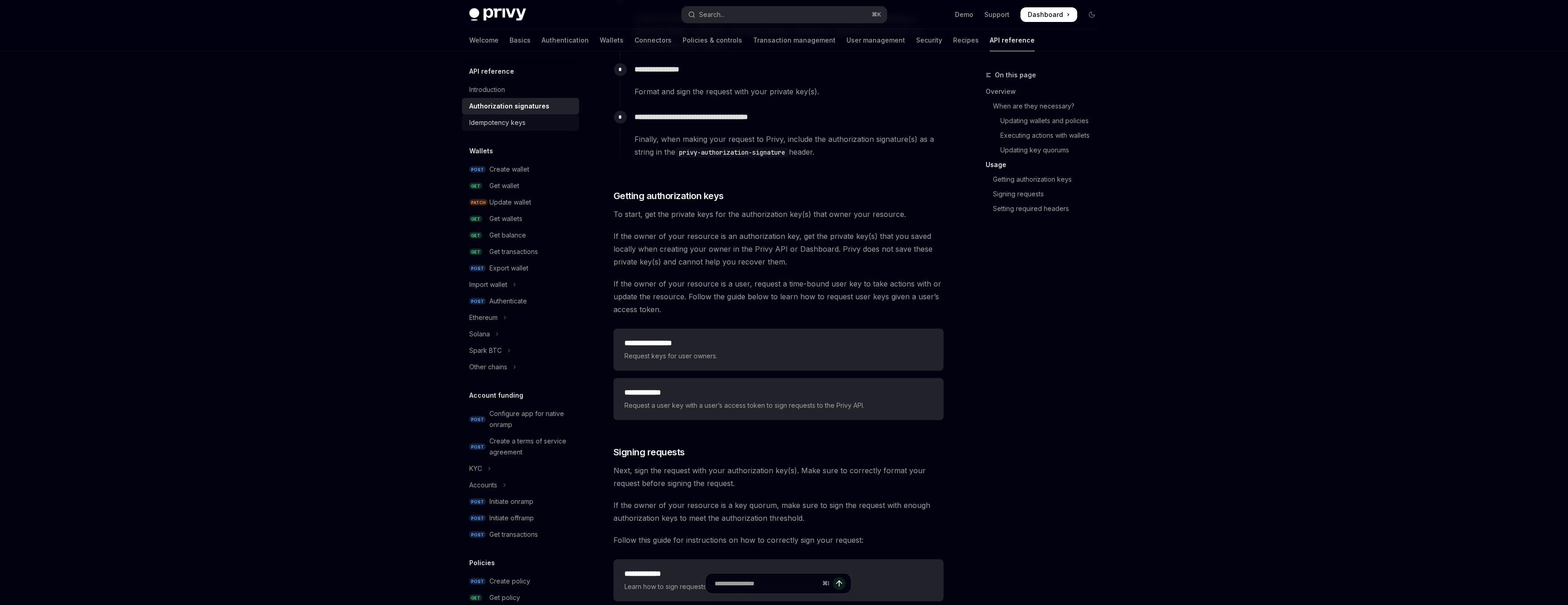
click at [502, 116] on link "Idempotency keys" at bounding box center [521, 122] width 117 height 16
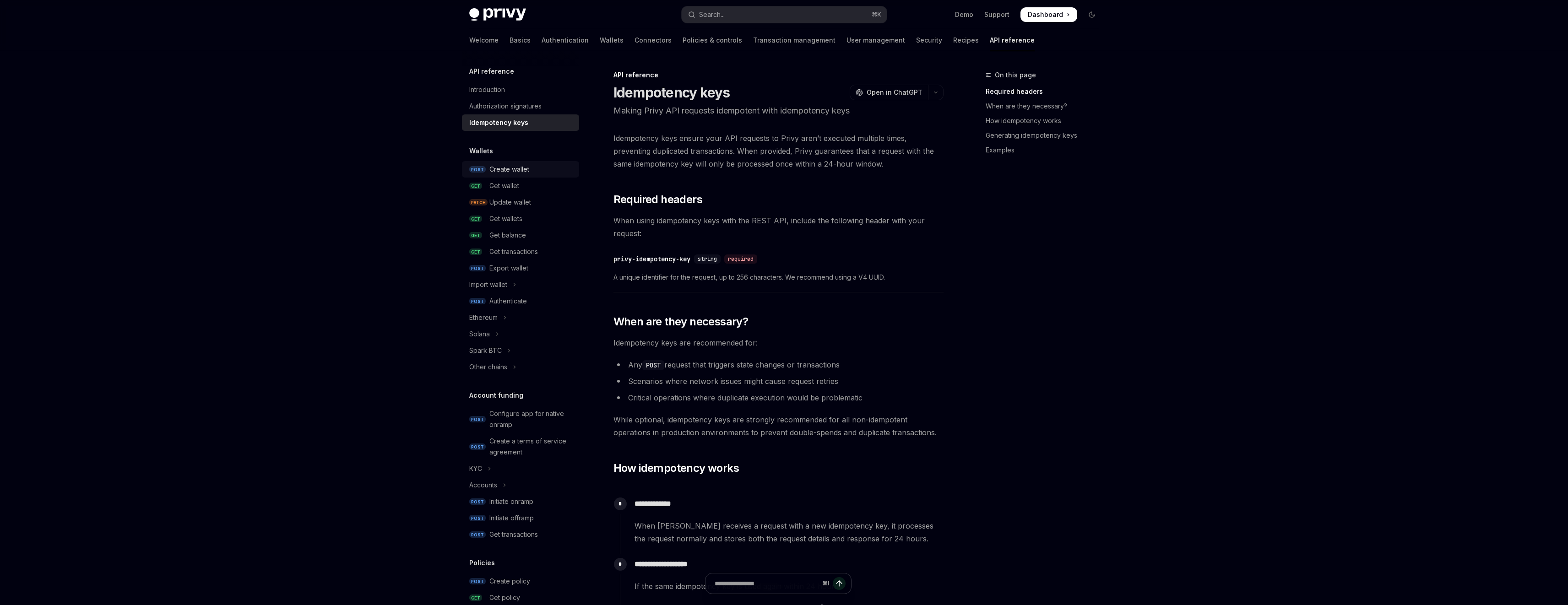
click at [509, 170] on div "Create wallet" at bounding box center [509, 169] width 40 height 11
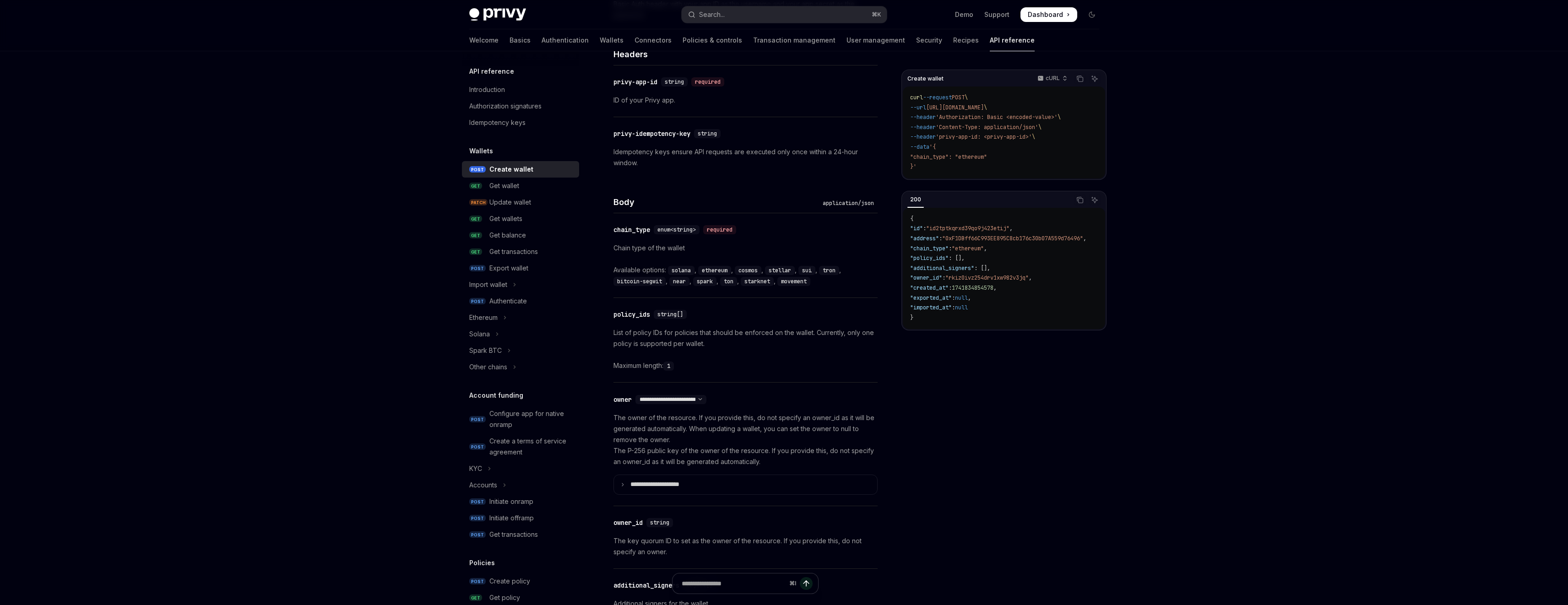
scroll to position [335, 0]
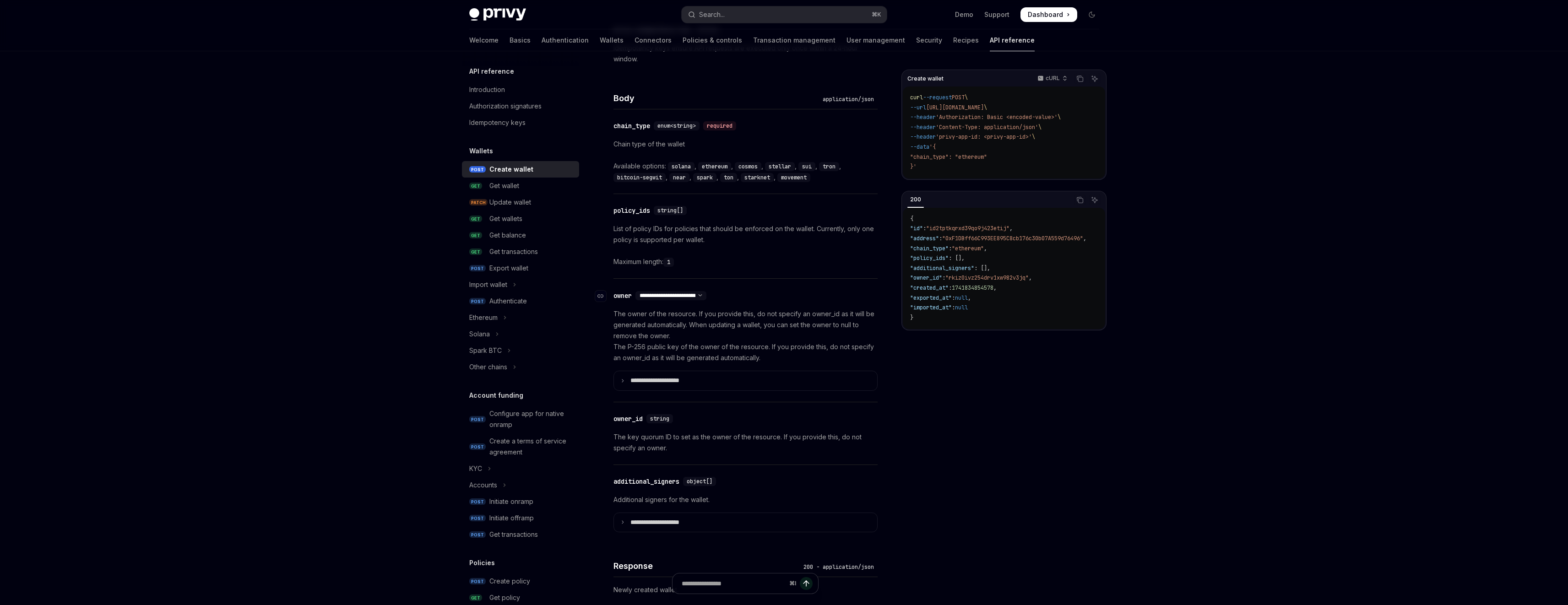
click at [706, 294] on select "**********" at bounding box center [671, 296] width 71 height 7
click at [646, 378] on p "**********" at bounding box center [662, 380] width 64 height 8
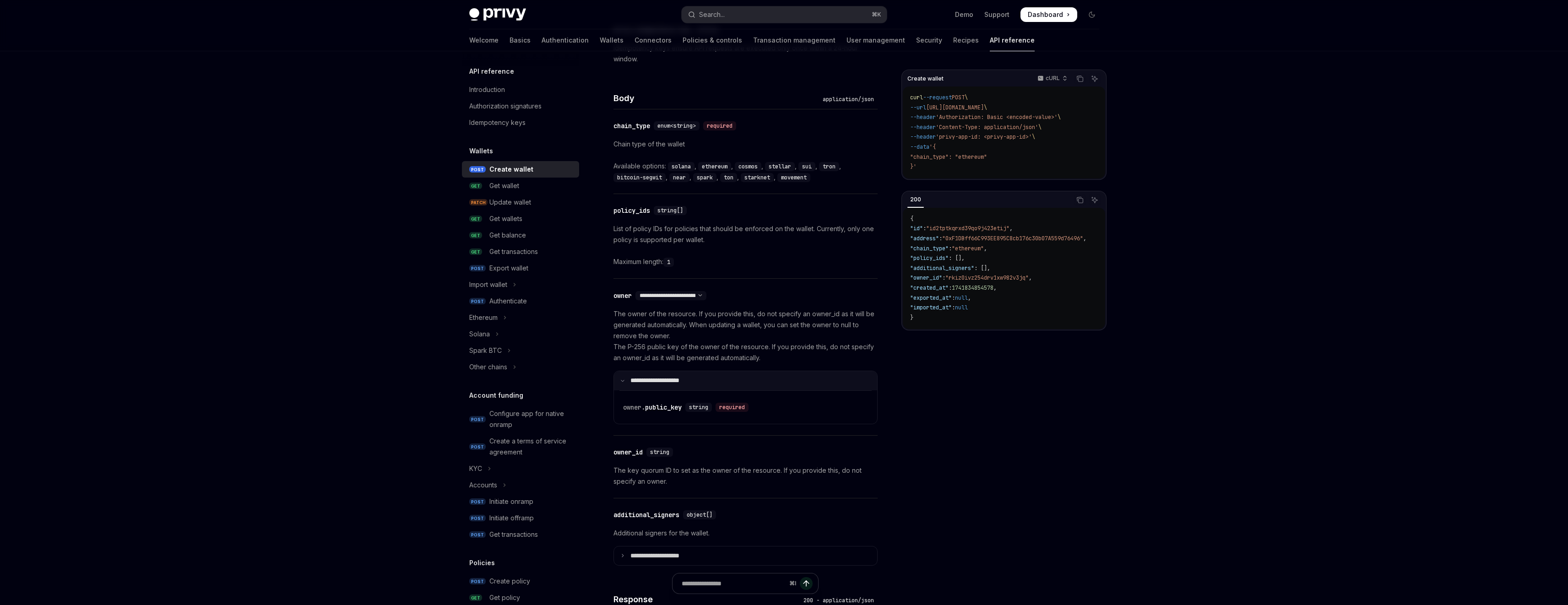
click at [646, 378] on p "**********" at bounding box center [661, 380] width 61 height 8
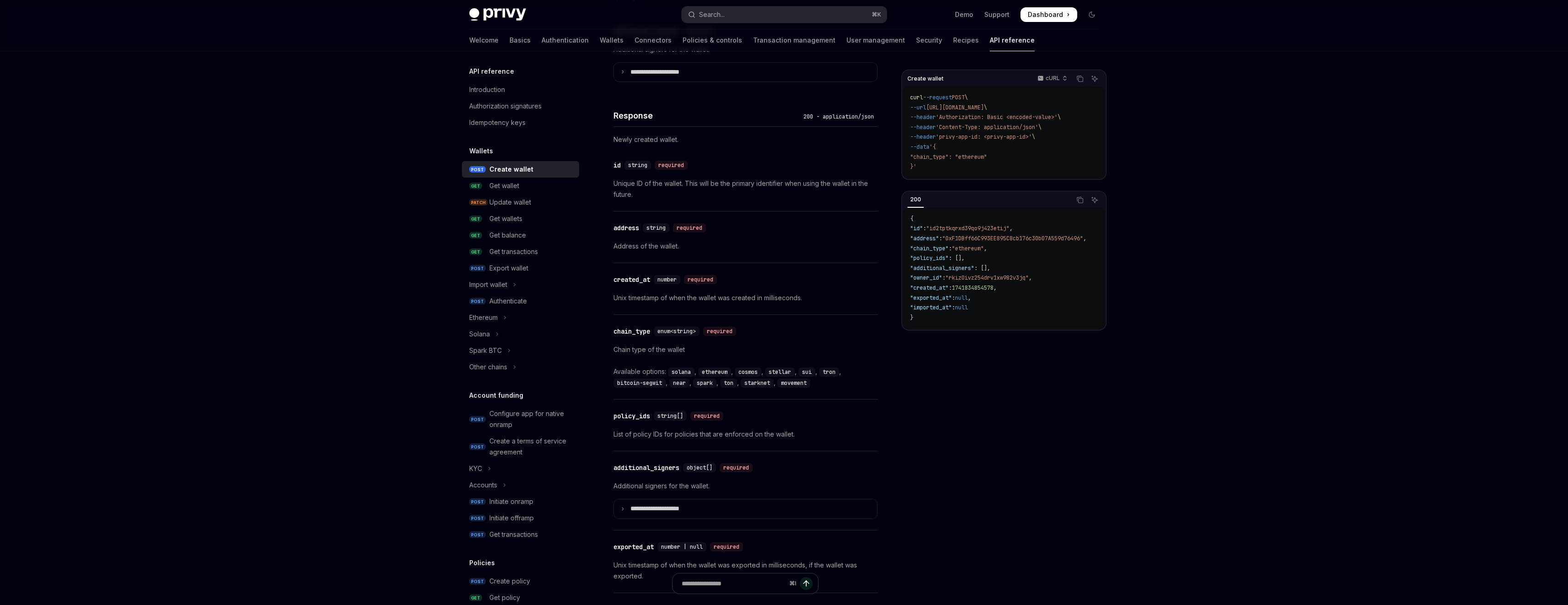
scroll to position [799, 0]
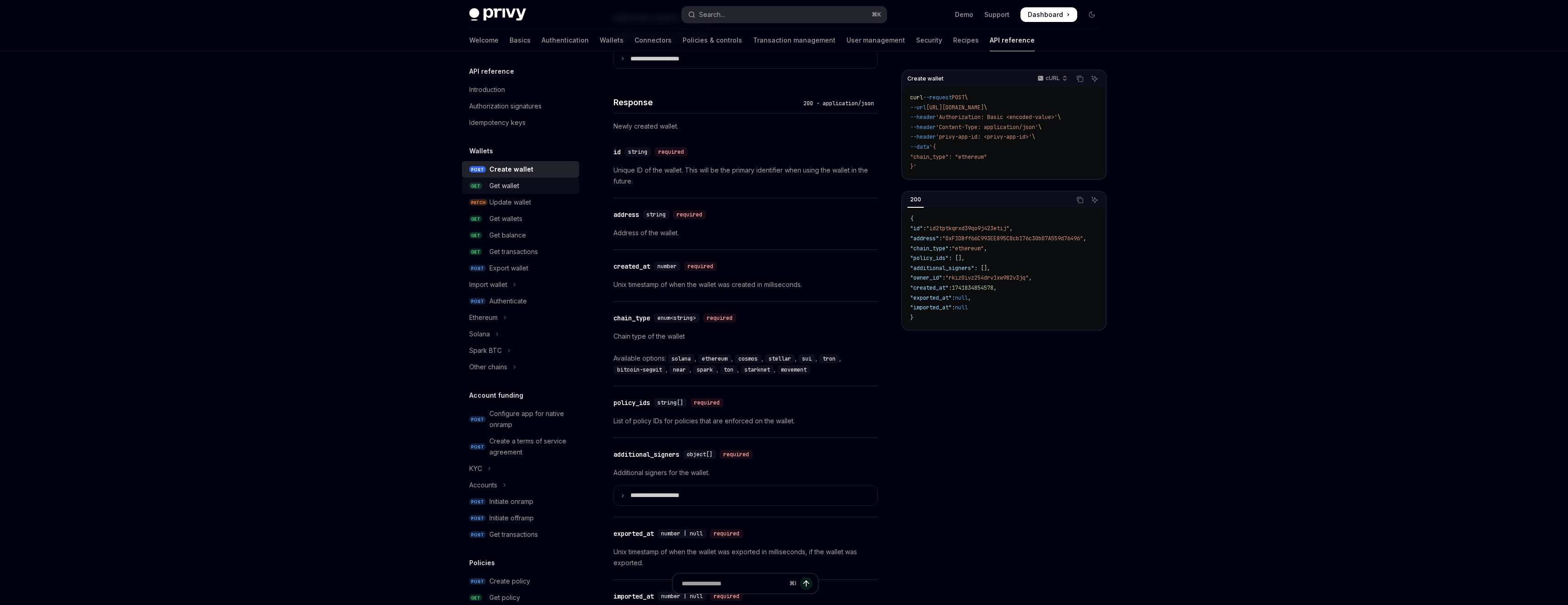
click at [499, 187] on div "Get wallet" at bounding box center [504, 186] width 30 height 11
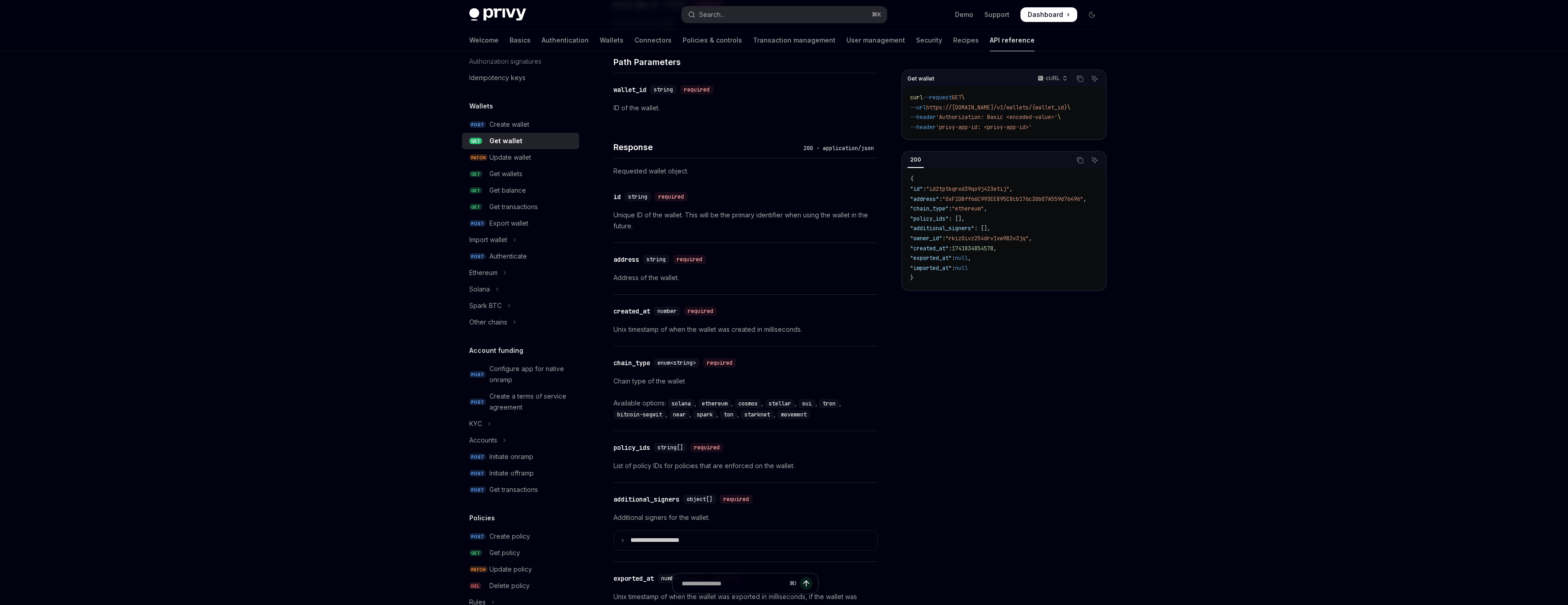
scroll to position [320, 0]
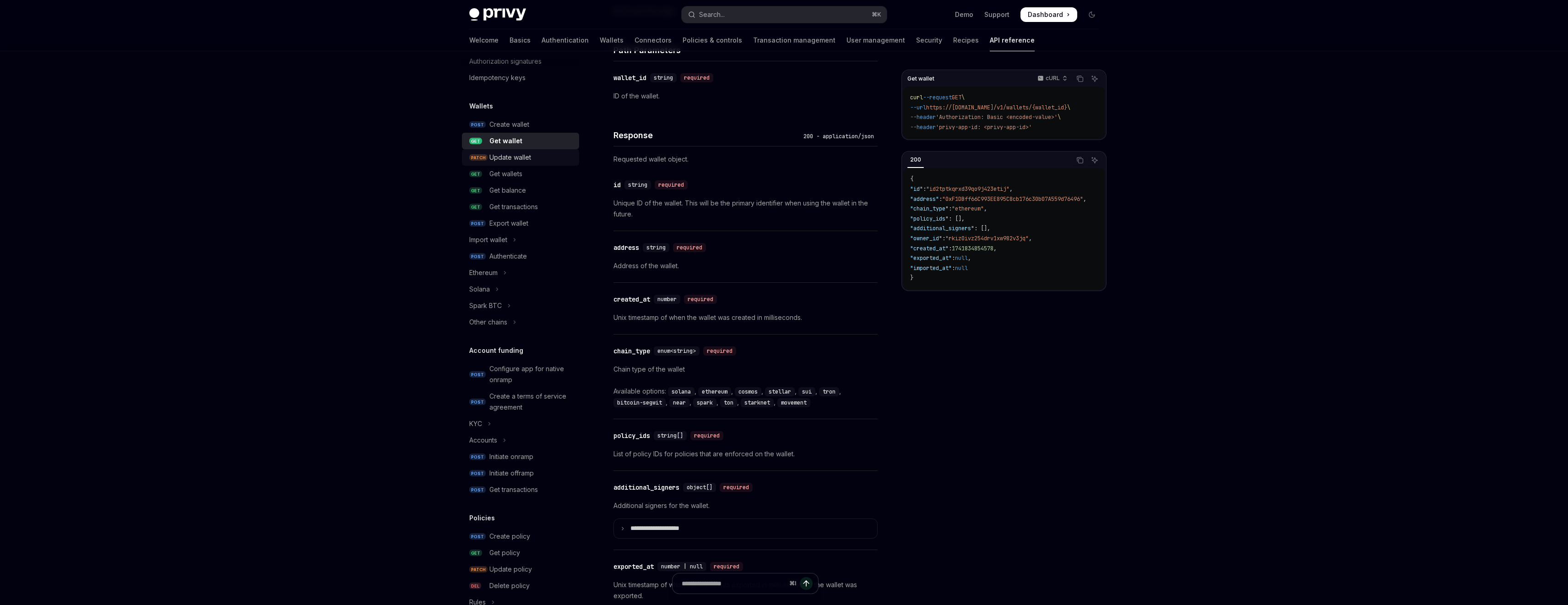
click at [507, 153] on div "Update wallet" at bounding box center [510, 158] width 42 height 11
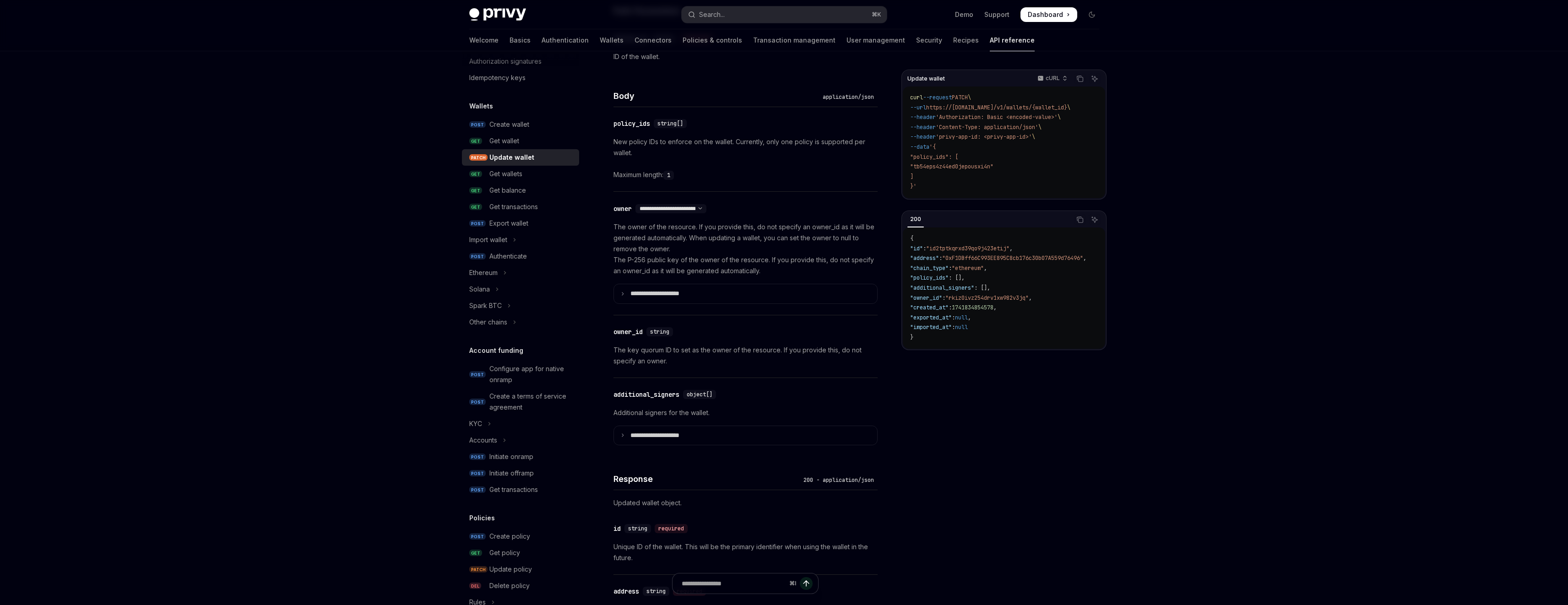
scroll to position [502, 0]
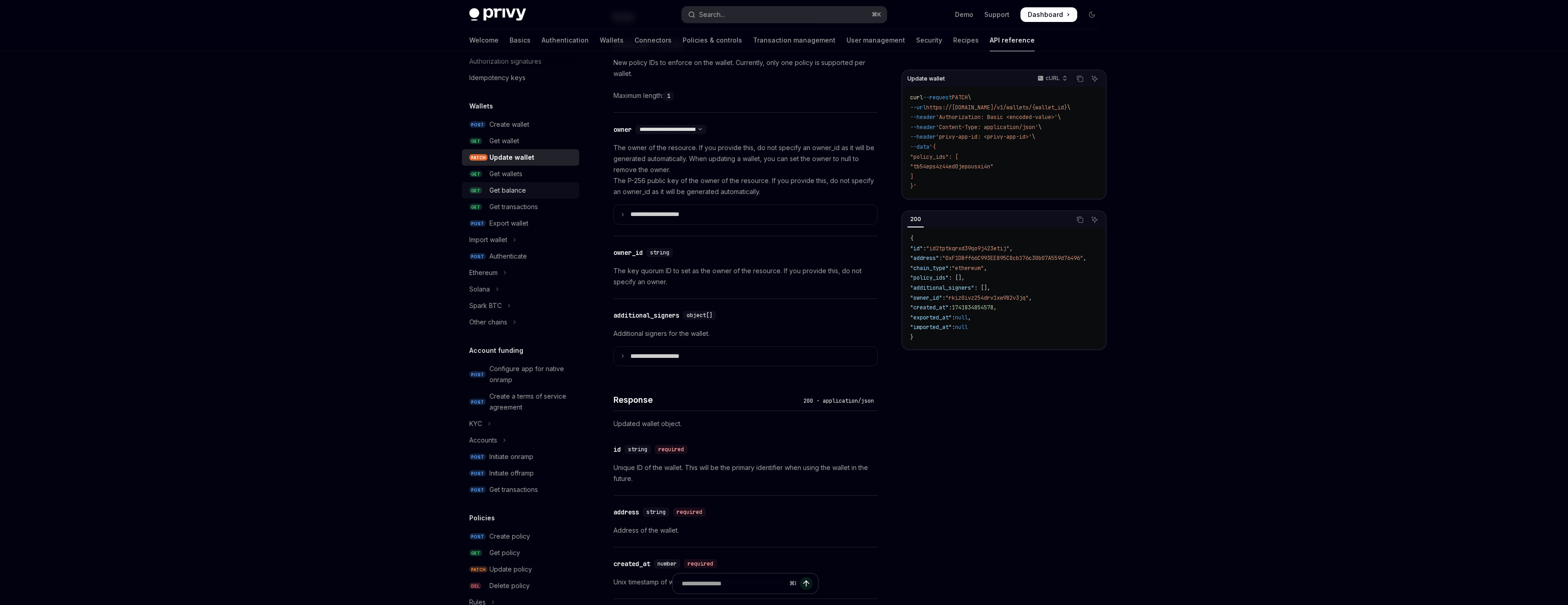
click at [513, 193] on div "Get balance" at bounding box center [508, 191] width 37 height 11
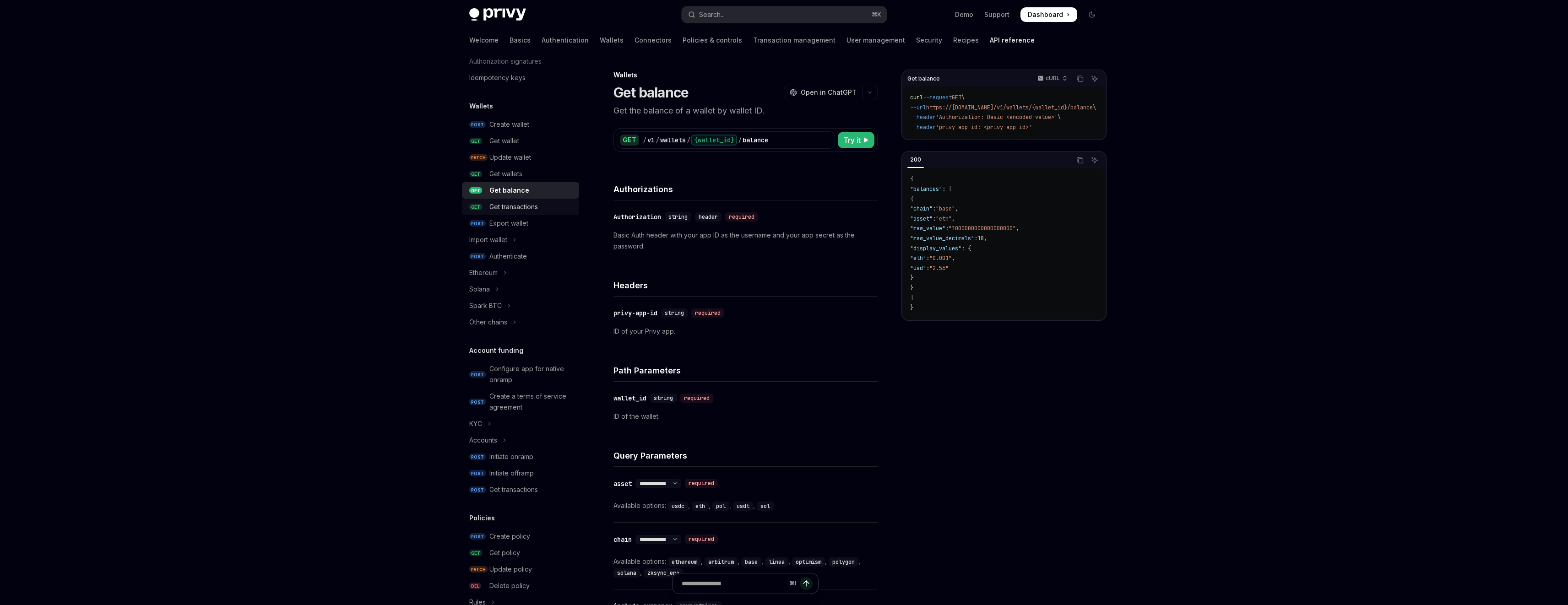
click at [520, 204] on div "Get transactions" at bounding box center [513, 207] width 48 height 11
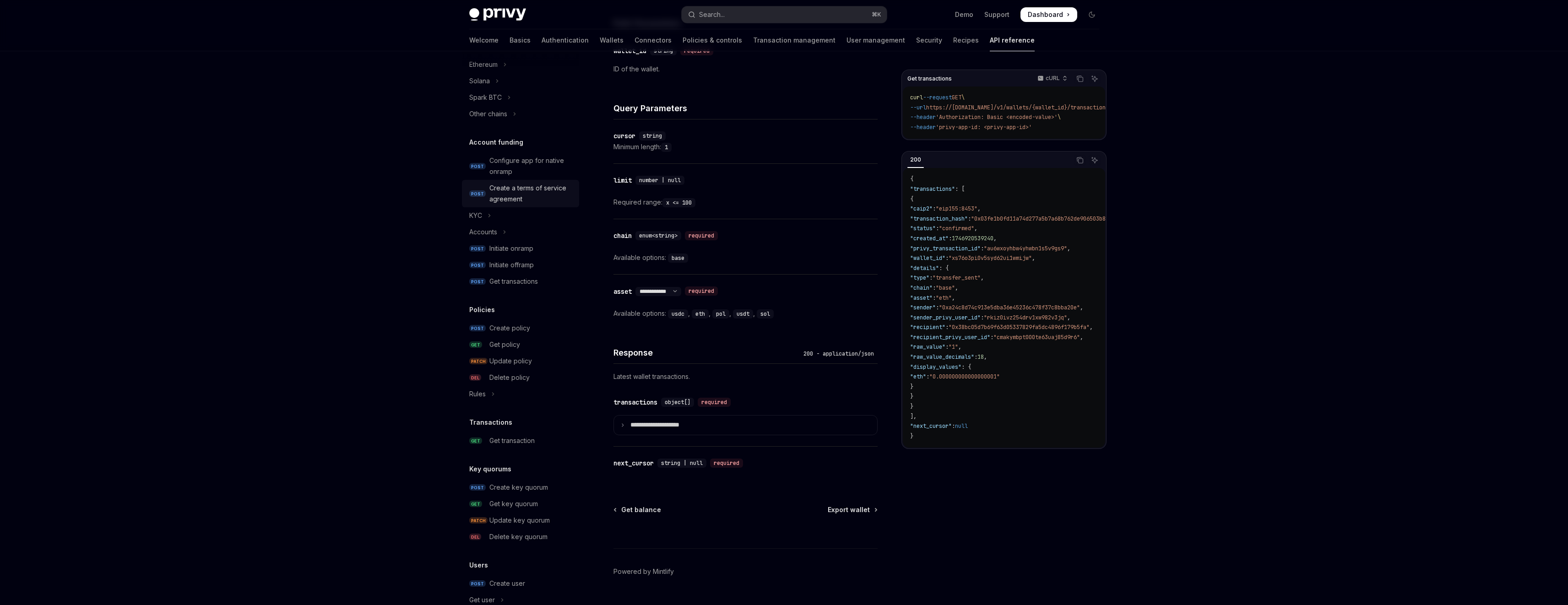
scroll to position [305, 0]
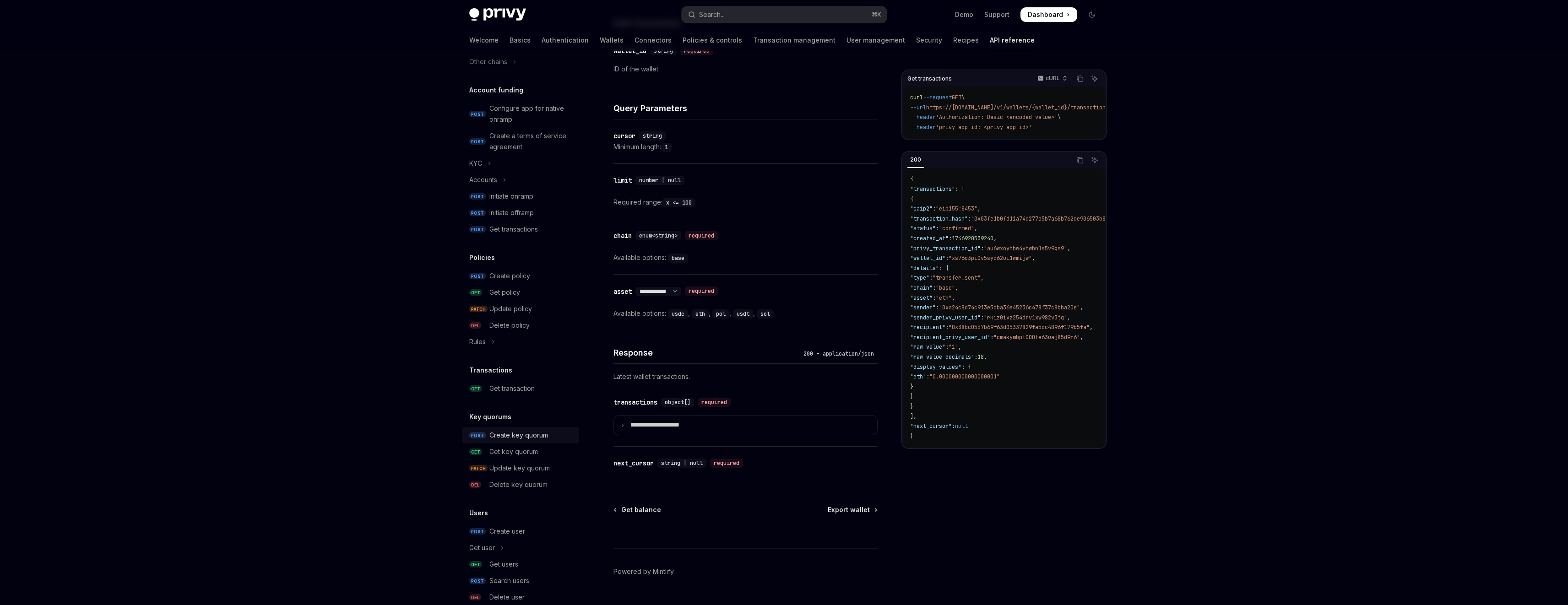
click at [520, 433] on div "Create key quorum" at bounding box center [519, 435] width 59 height 11
type textarea "*"
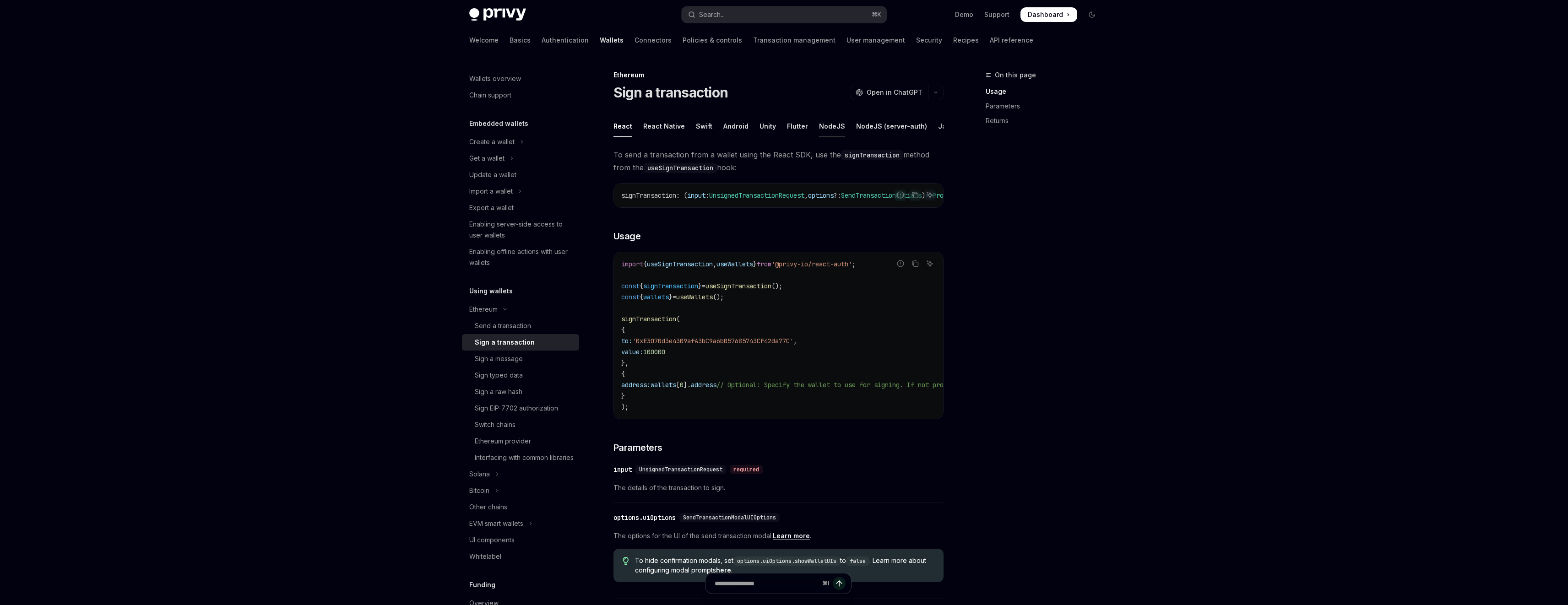
click at [832, 127] on div "NodeJS" at bounding box center [832, 126] width 26 height 21
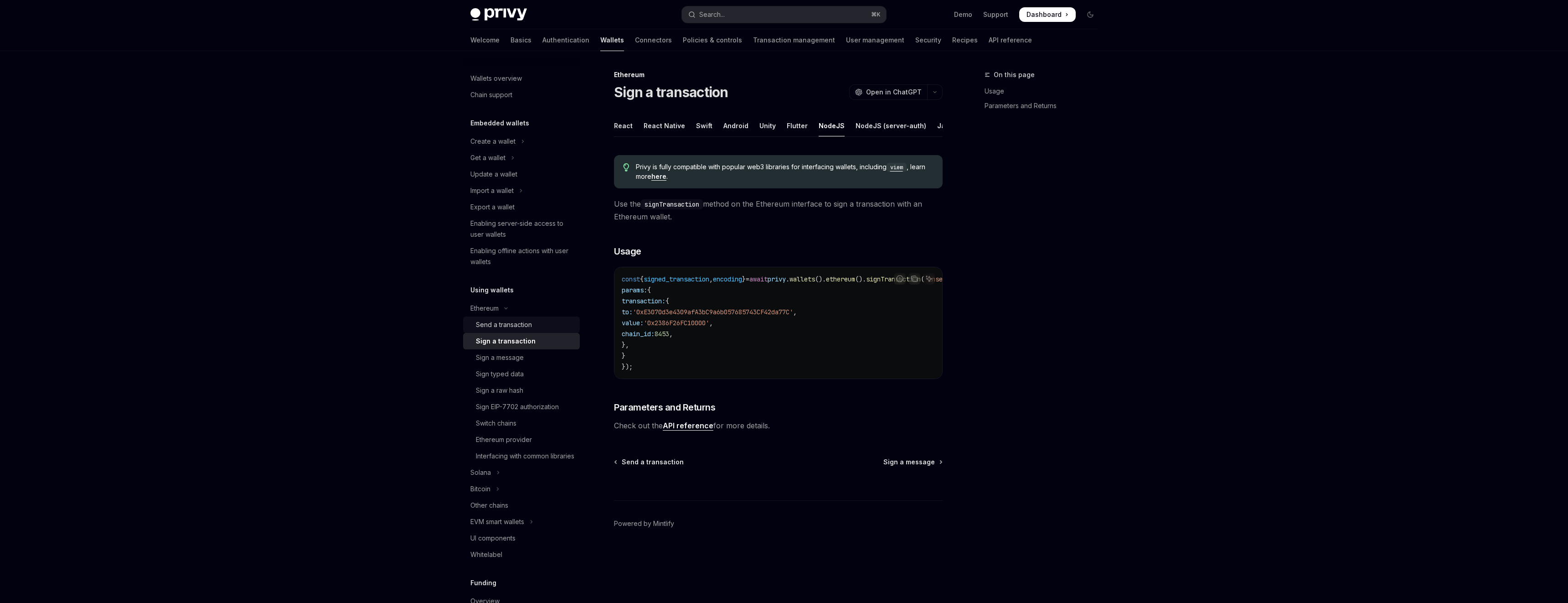
click at [508, 323] on div "Send a transaction" at bounding box center [504, 325] width 56 height 11
type textarea "*"
